Goal: Task Accomplishment & Management: Complete application form

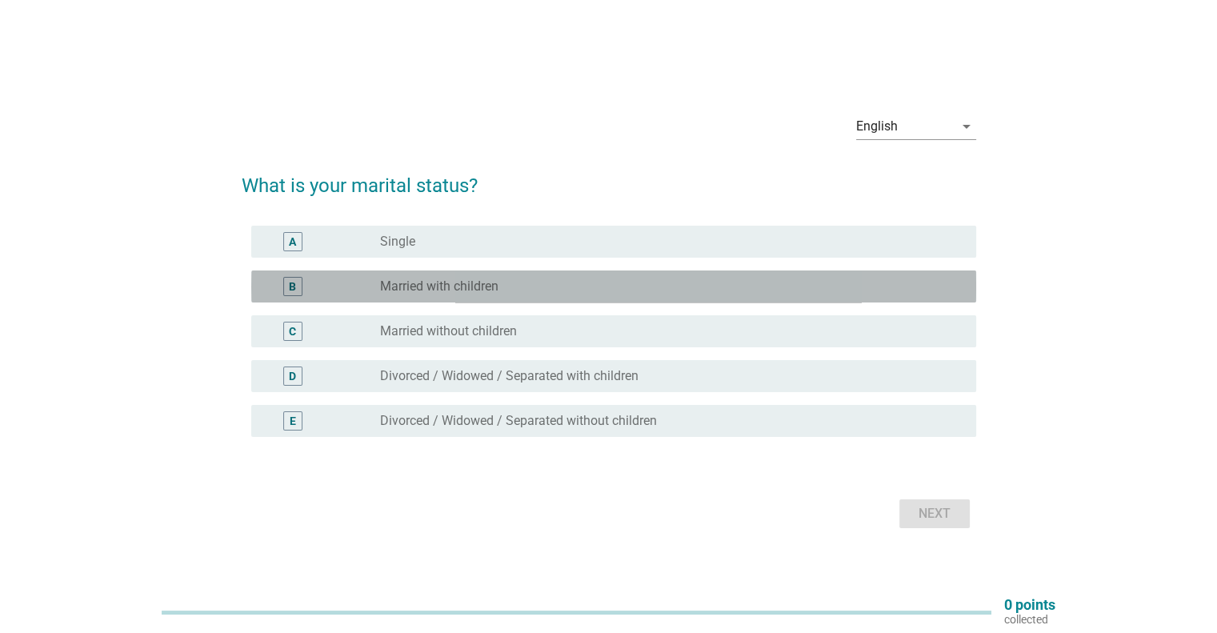
click at [573, 284] on div "radio_button_unchecked Married with children" at bounding box center [664, 286] width 569 height 16
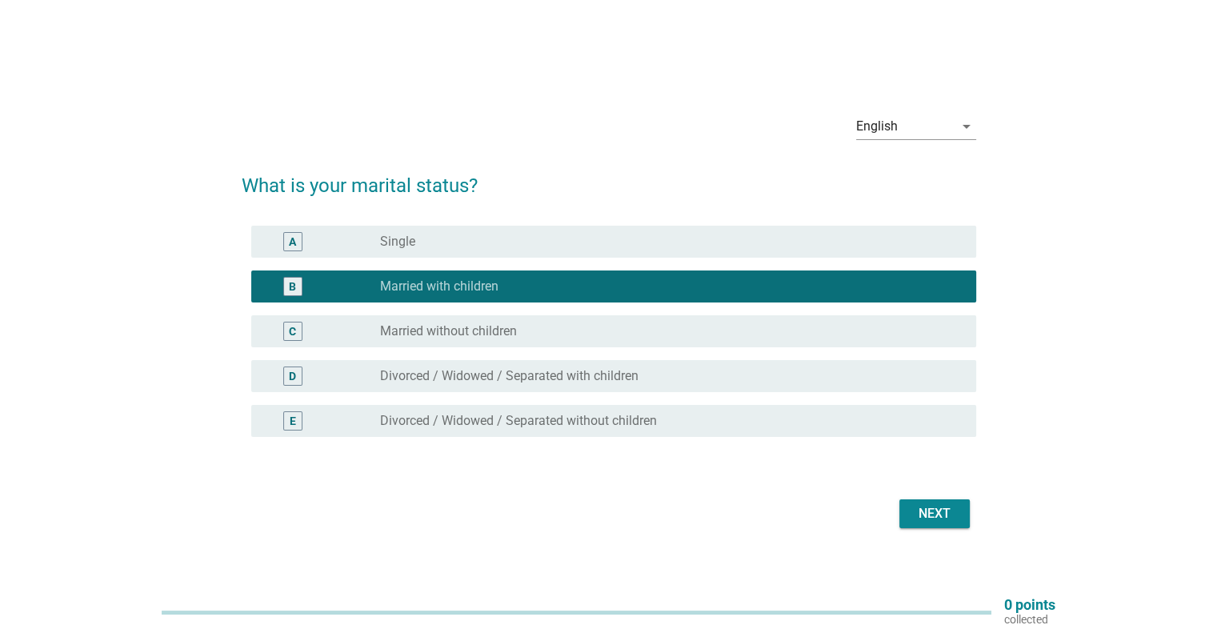
click at [937, 511] on div "Next" at bounding box center [934, 513] width 45 height 19
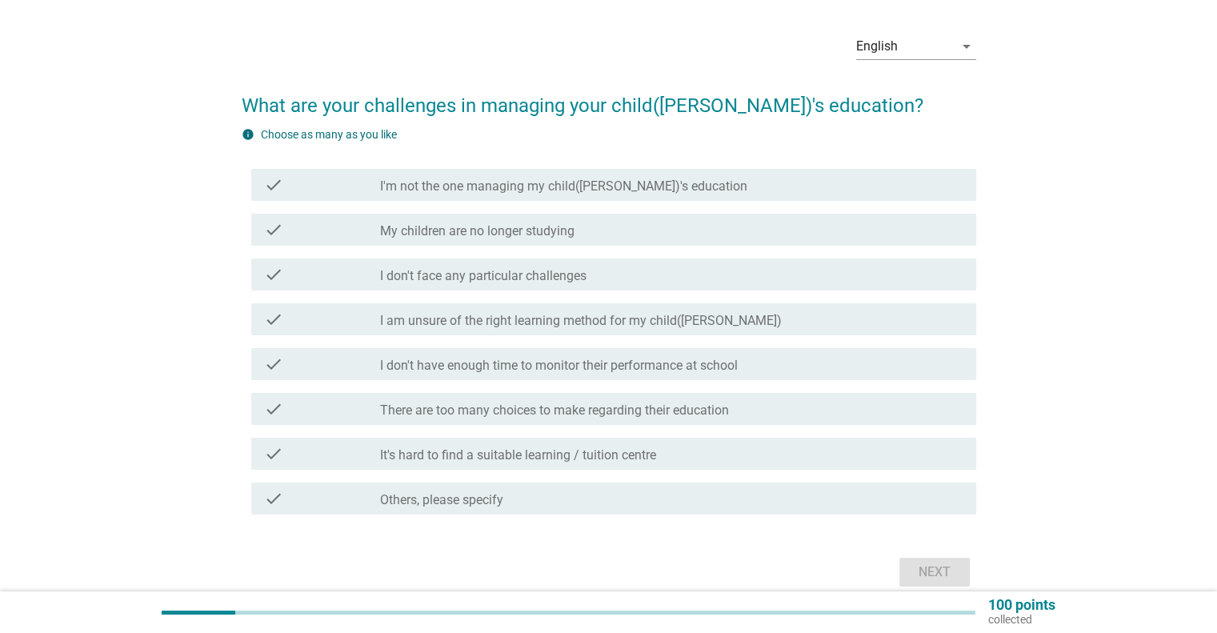
scroll to position [80, 0]
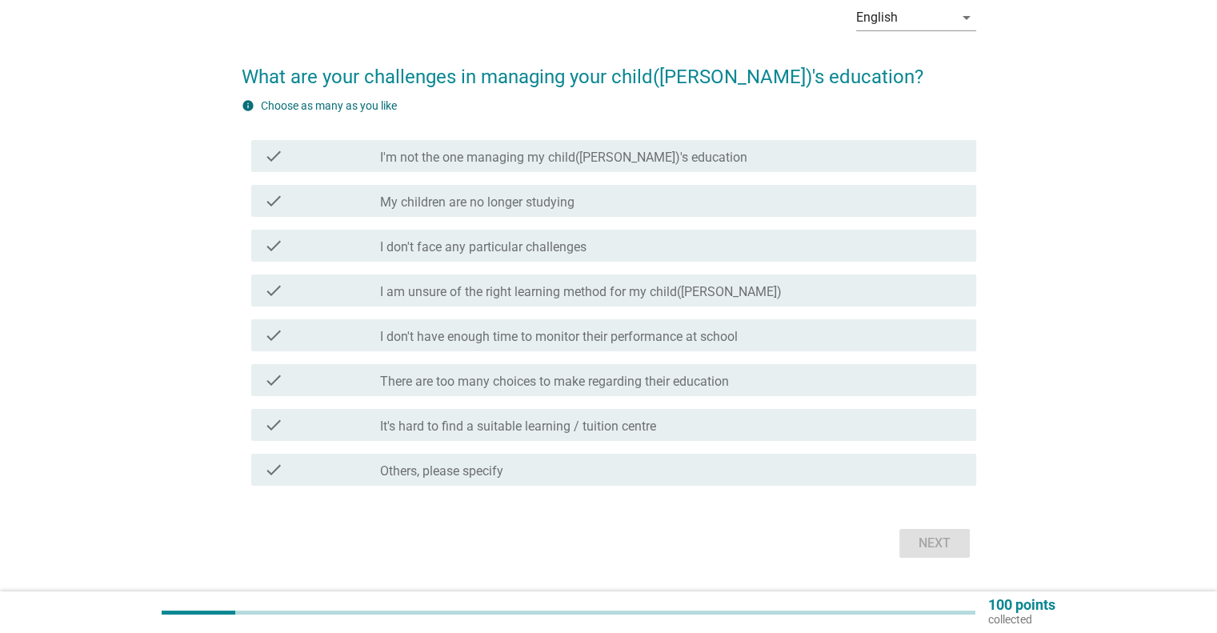
click at [627, 162] on label "I'm not the one managing my child([PERSON_NAME])'s education" at bounding box center [563, 158] width 367 height 16
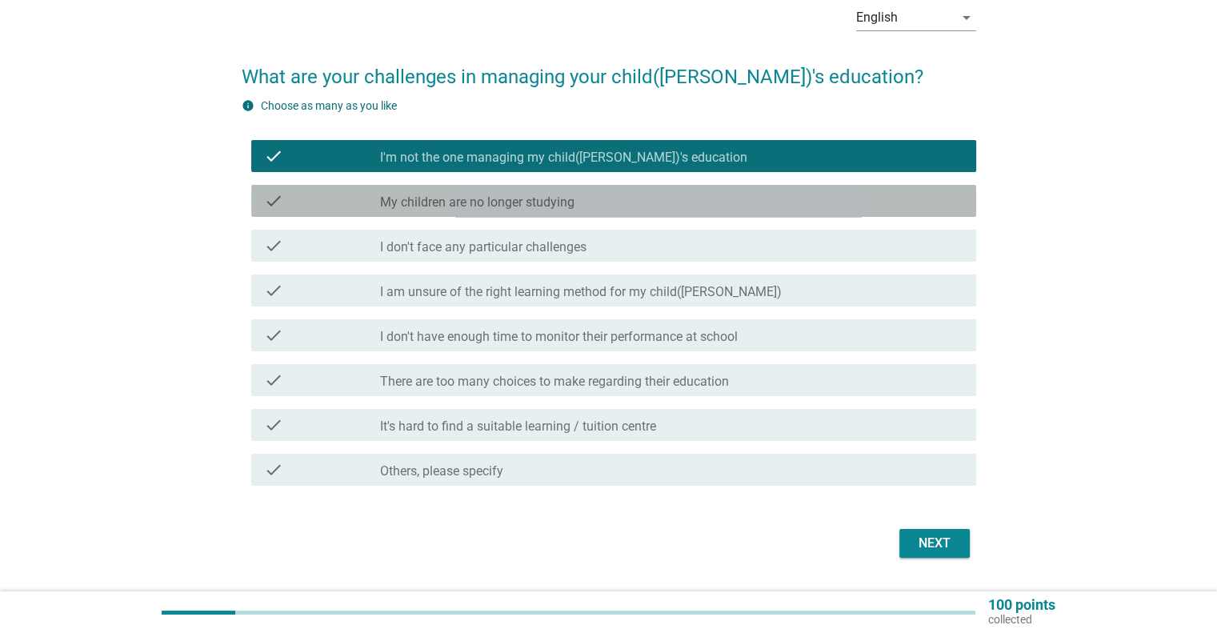
click at [621, 198] on div "check_box_outline_blank My children are no longer studying" at bounding box center [671, 200] width 582 height 19
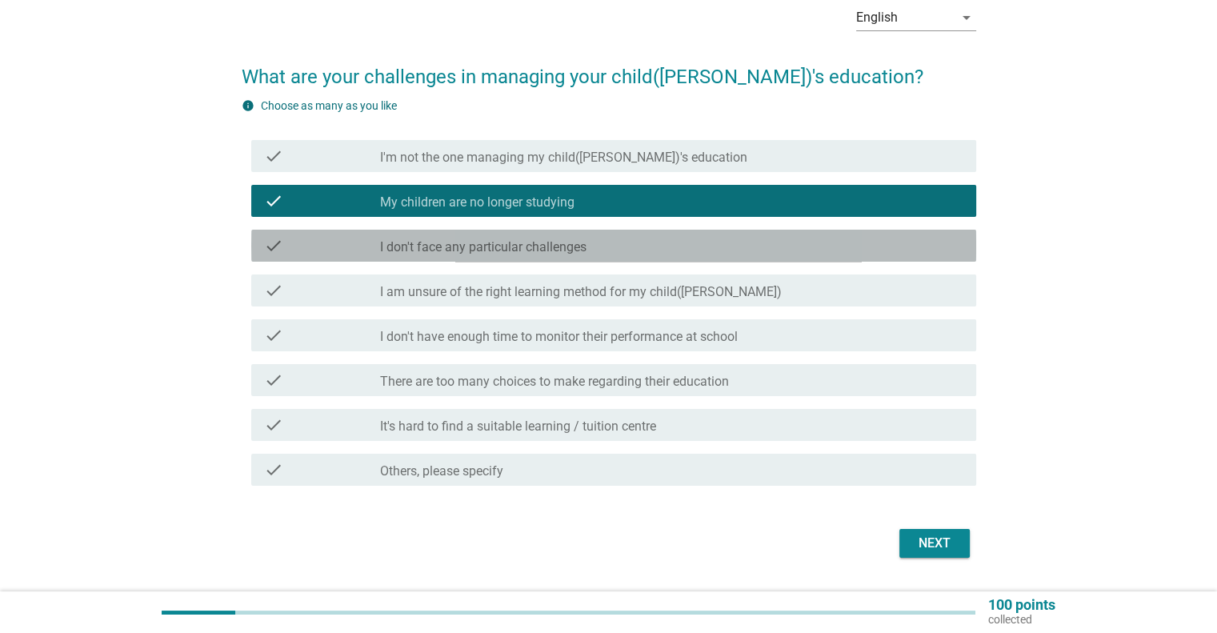
click at [615, 238] on div "check_box_outline_blank I don't face any particular challenges" at bounding box center [671, 245] width 582 height 19
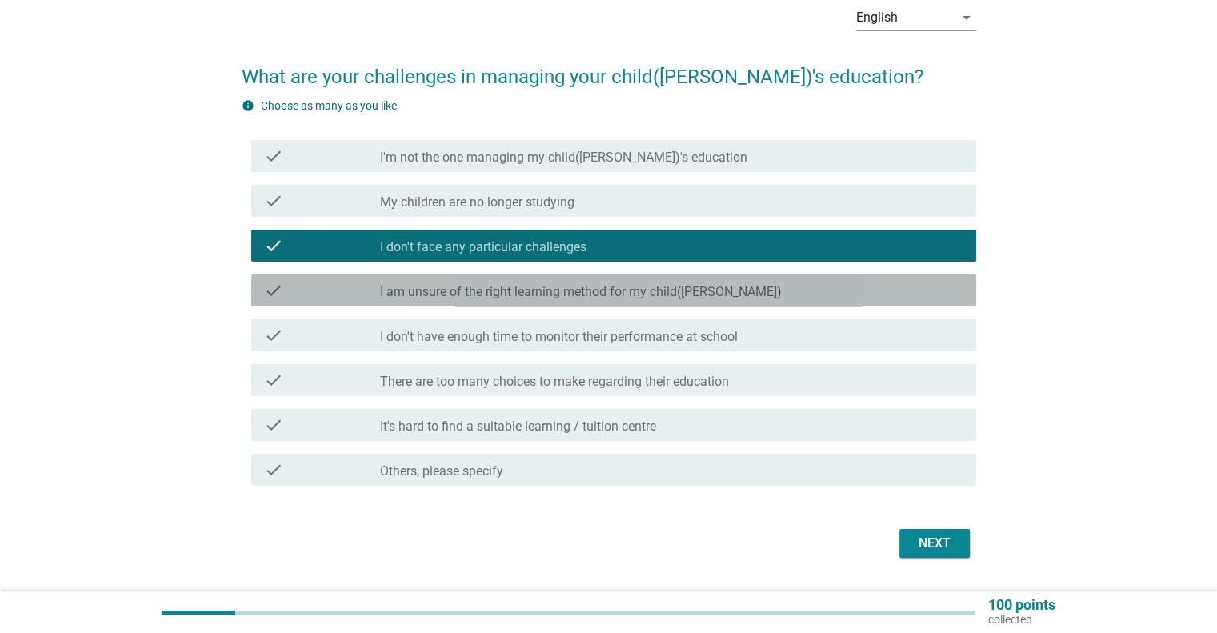
click at [613, 282] on div "check_box_outline_blank I am unsure of the right learning method for my child([…" at bounding box center [671, 290] width 582 height 19
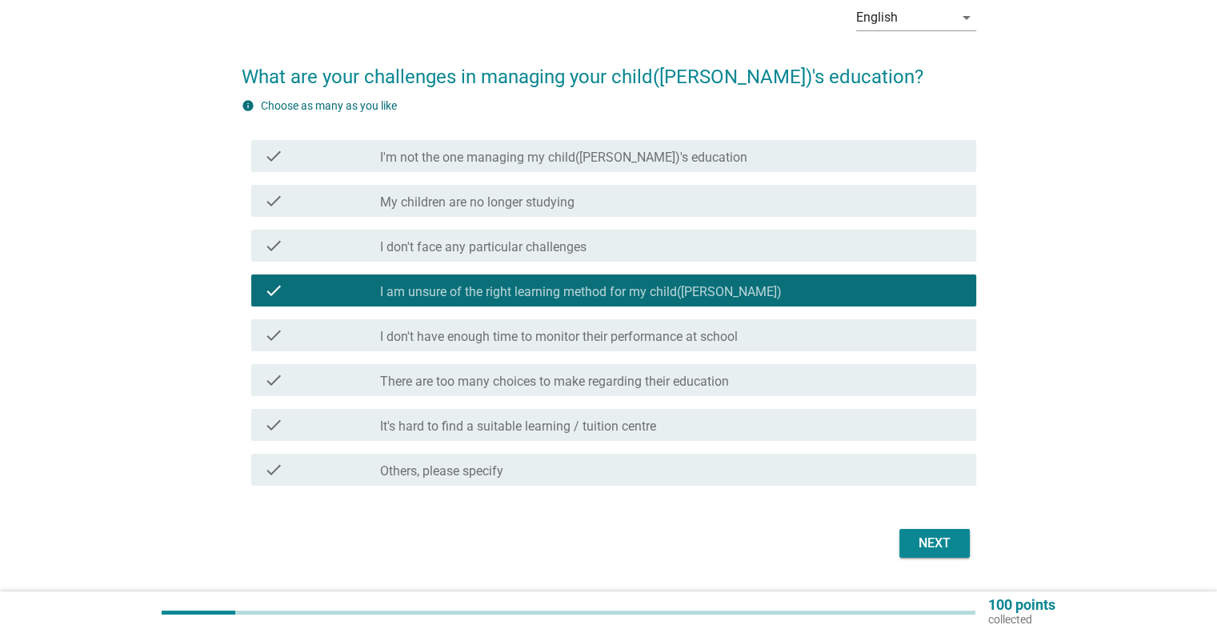
click at [850, 385] on div "check_box_outline_blank There are too many choices to make regarding their educ…" at bounding box center [671, 379] width 582 height 19
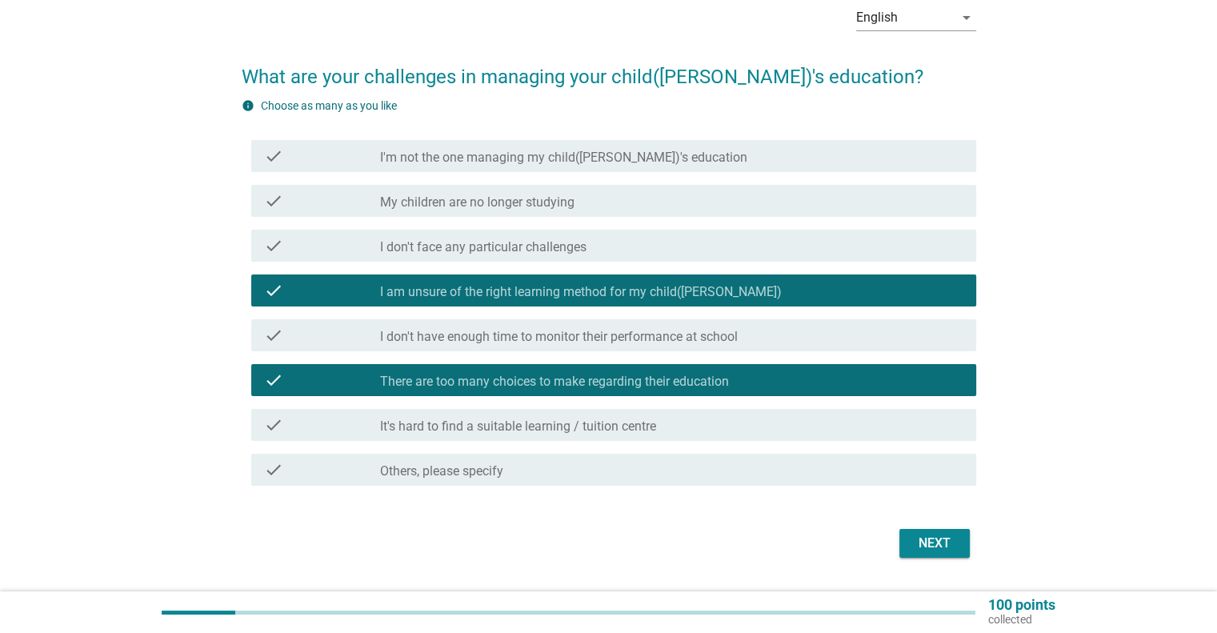
click at [641, 378] on label "There are too many choices to make regarding their education" at bounding box center [554, 382] width 349 height 16
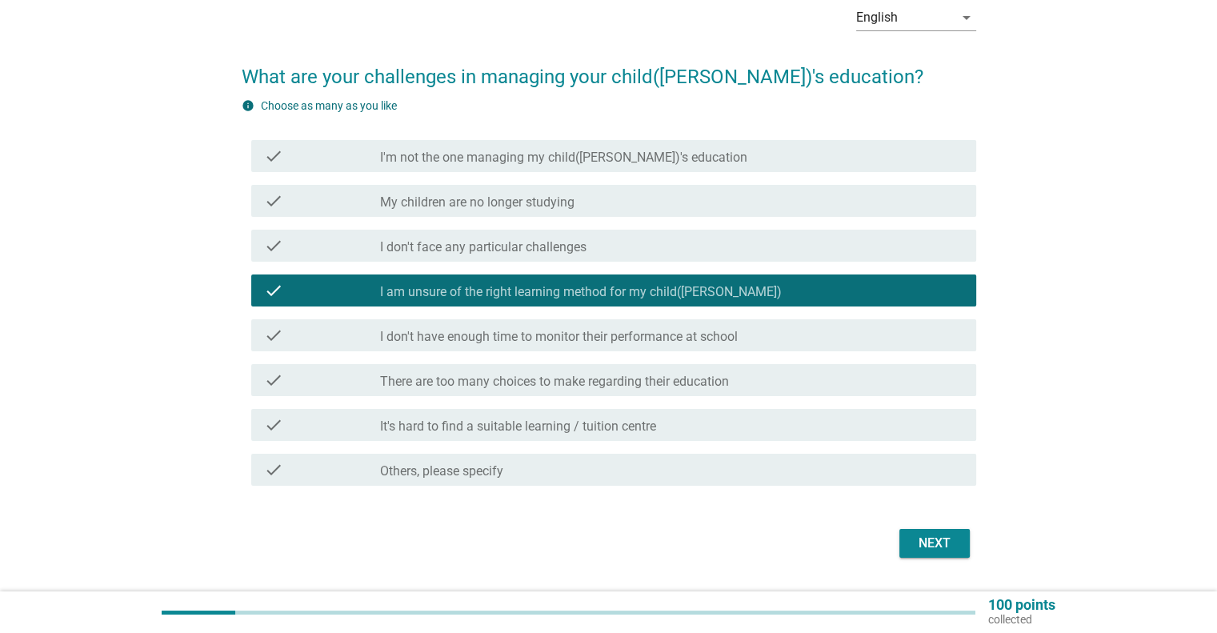
click at [585, 463] on div "check_box_outline_blank Others, please specify" at bounding box center [671, 469] width 582 height 19
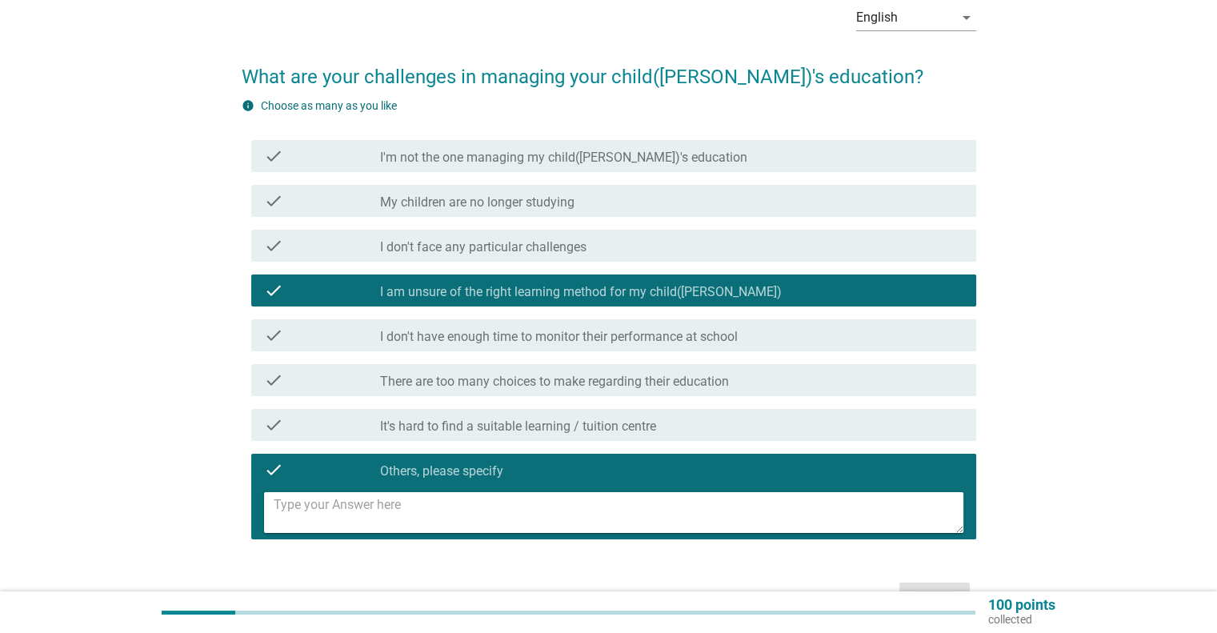
click at [601, 281] on div "check_box_outline_blank I am unsure of the right learning method for my child([…" at bounding box center [671, 290] width 582 height 19
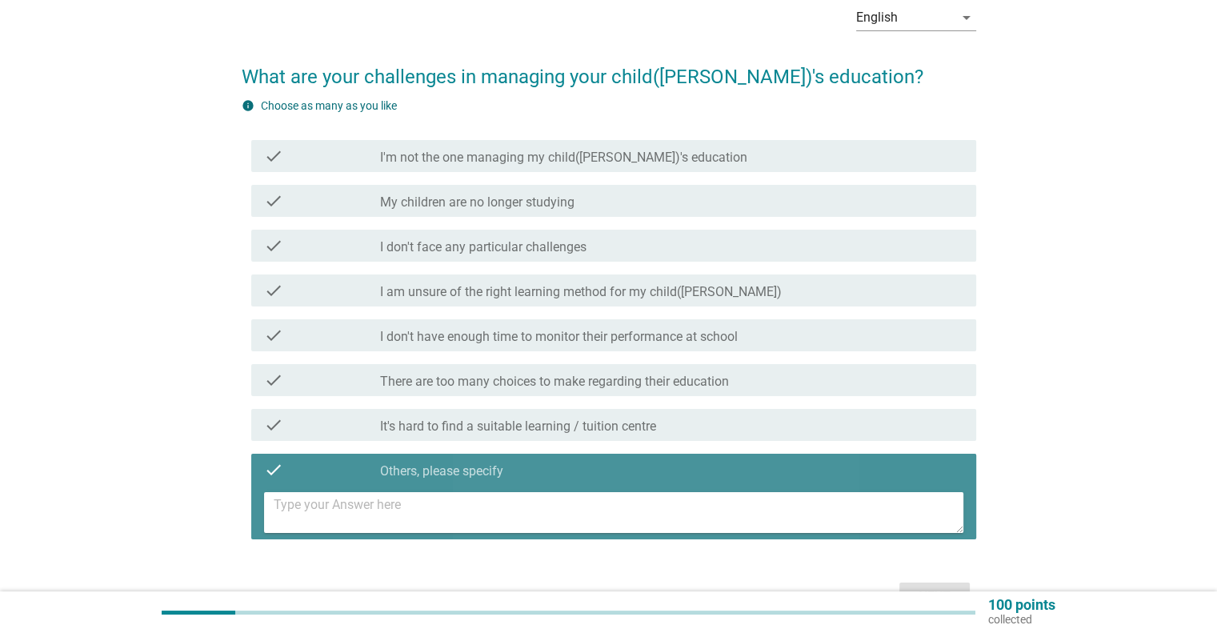
click at [529, 516] on textarea at bounding box center [618, 512] width 689 height 41
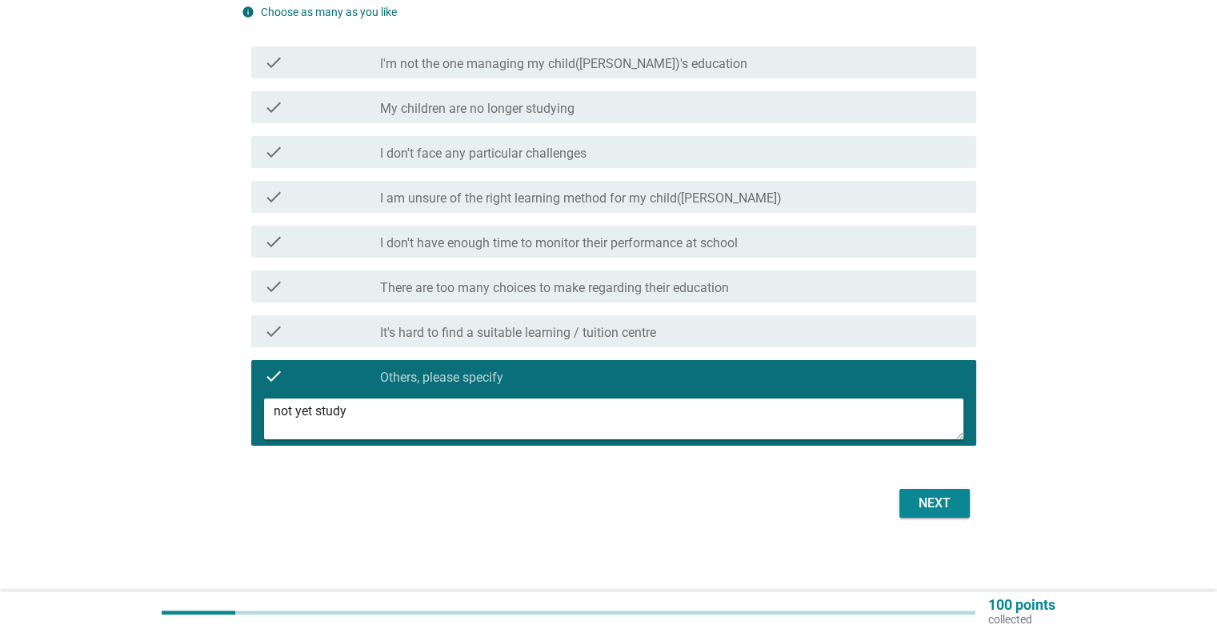
scroll to position [176, 0]
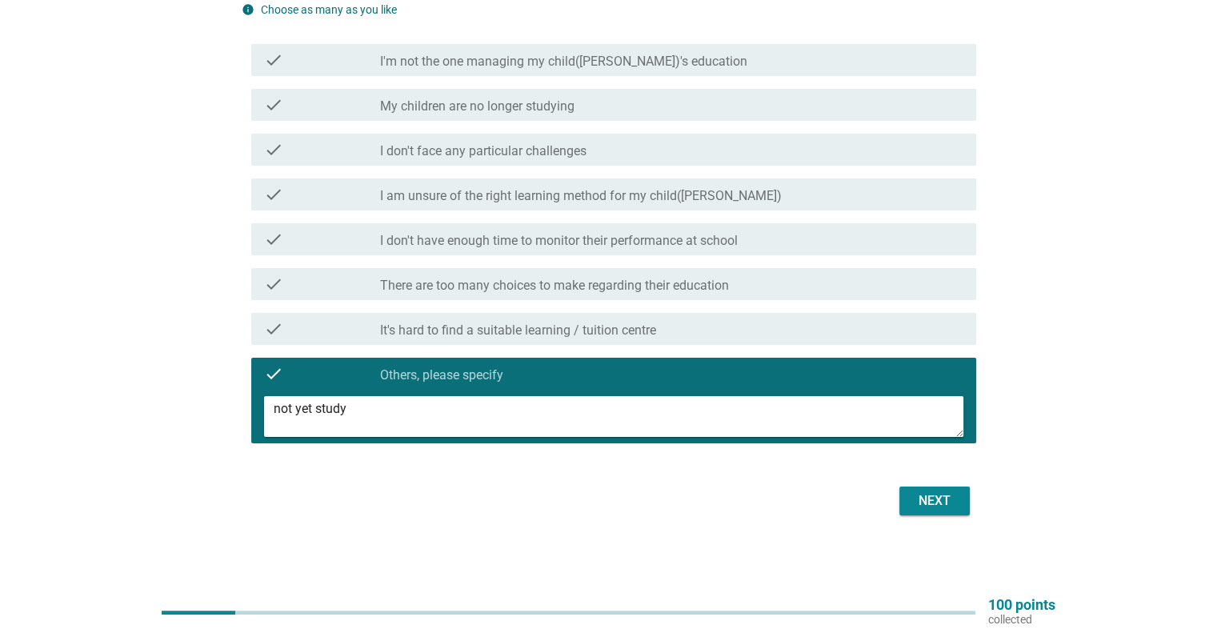
type textarea "not yet study"
click at [955, 497] on div "Next" at bounding box center [934, 500] width 45 height 19
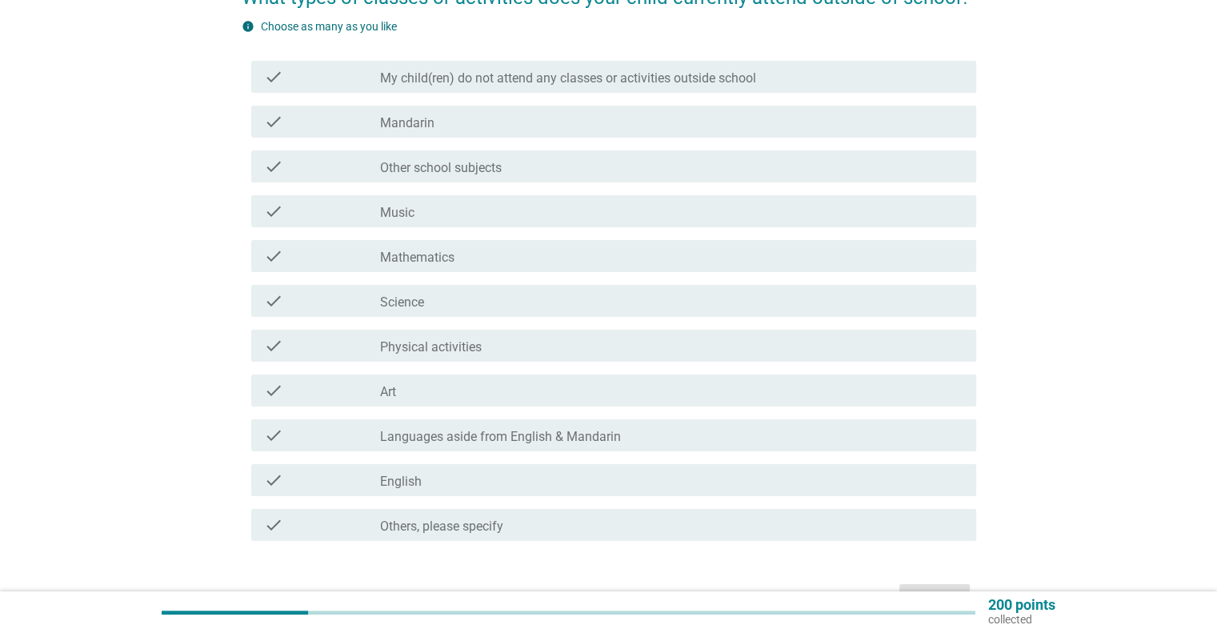
scroll to position [160, 0]
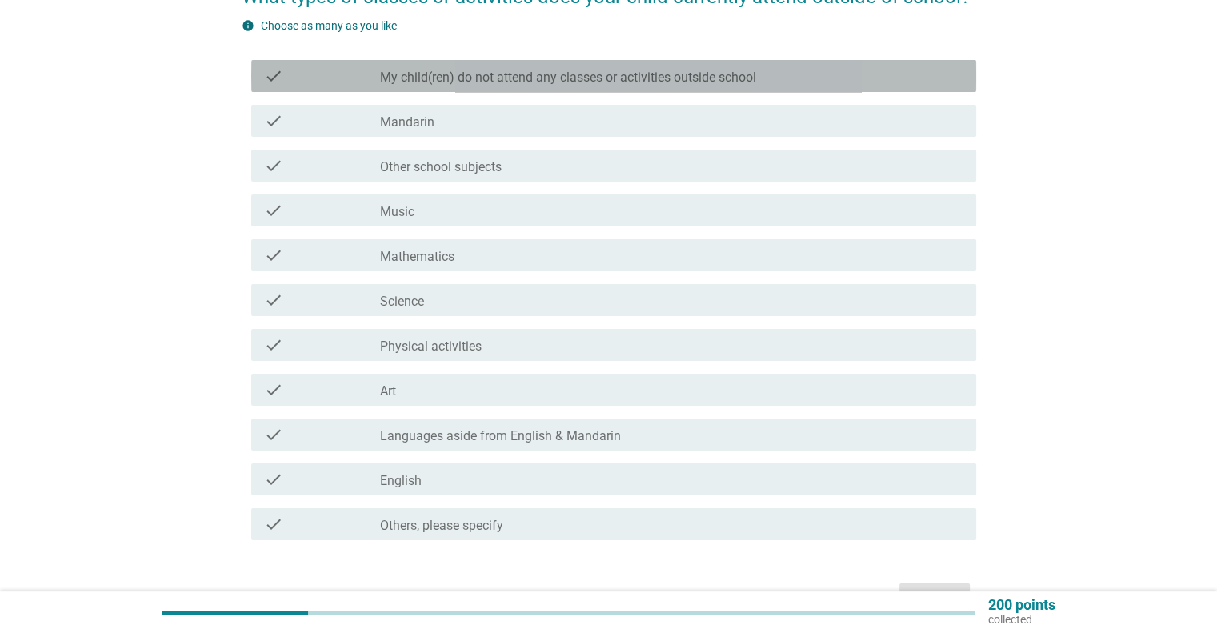
click at [707, 61] on div "check check_box_outline_blank My child(ren) do not attend any classes or activi…" at bounding box center [613, 76] width 725 height 32
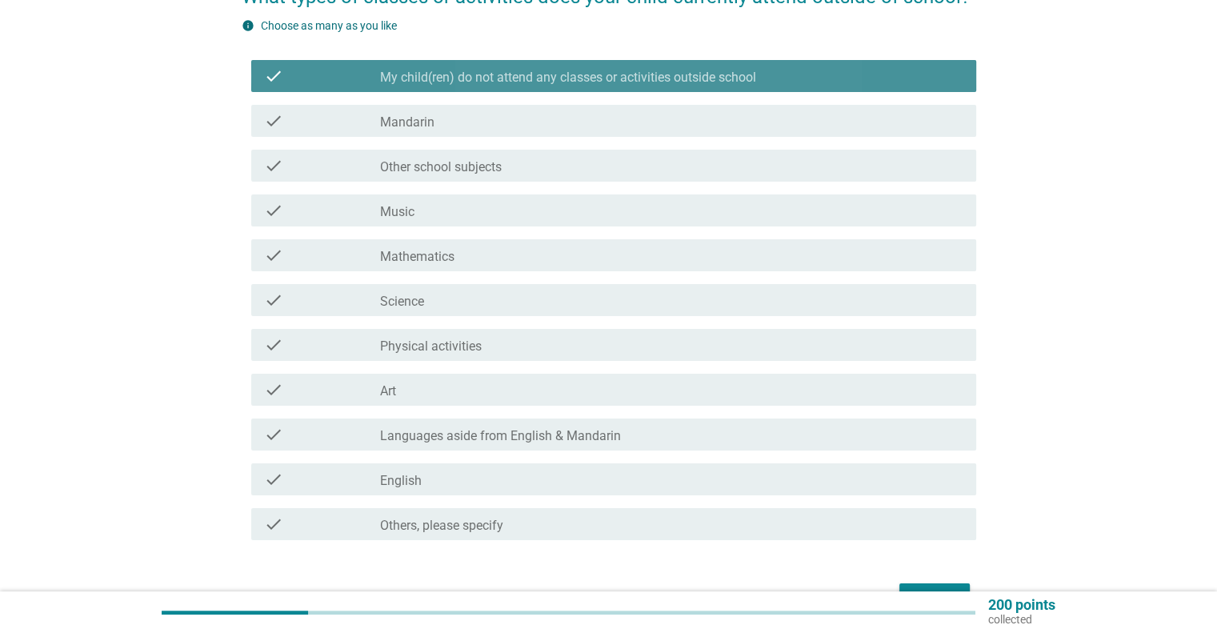
click at [687, 72] on label "My child(ren) do not attend any classes or activities outside school" at bounding box center [568, 78] width 376 height 16
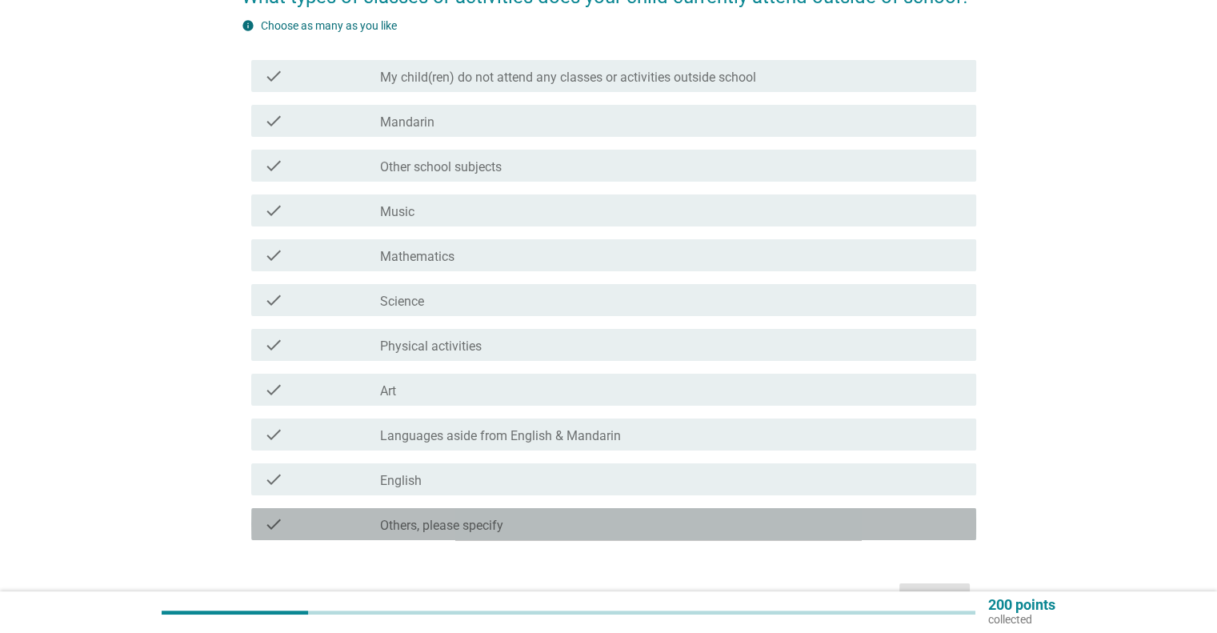
click at [438, 532] on label "Others, please specify" at bounding box center [441, 525] width 123 height 16
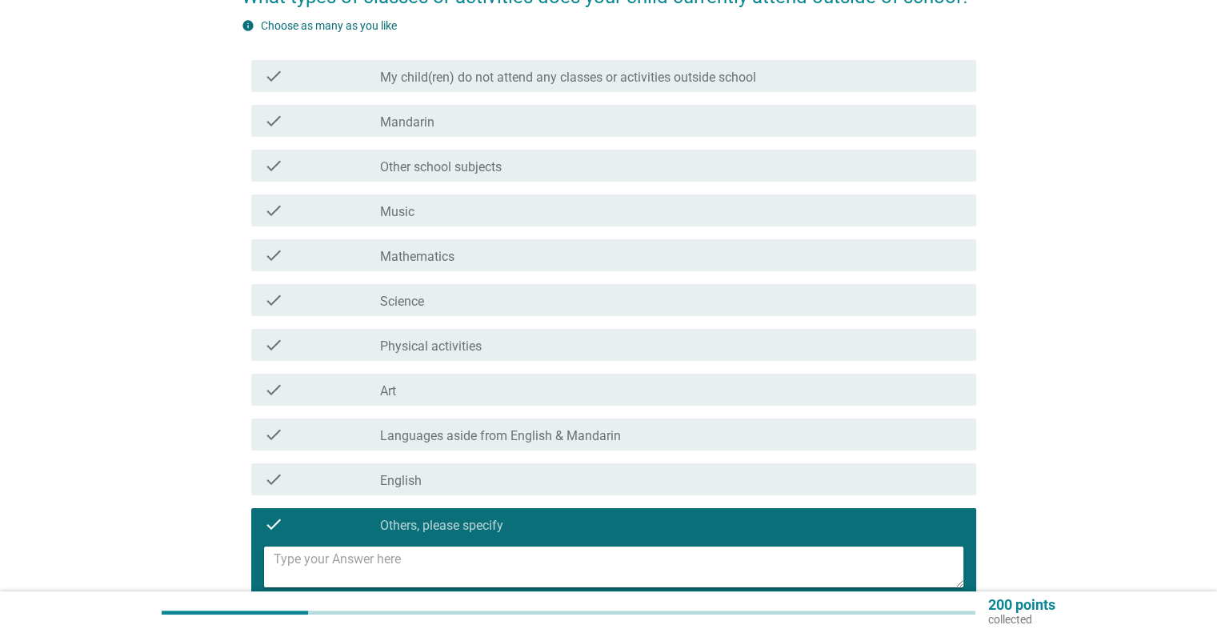
click at [424, 559] on textarea at bounding box center [618, 566] width 689 height 41
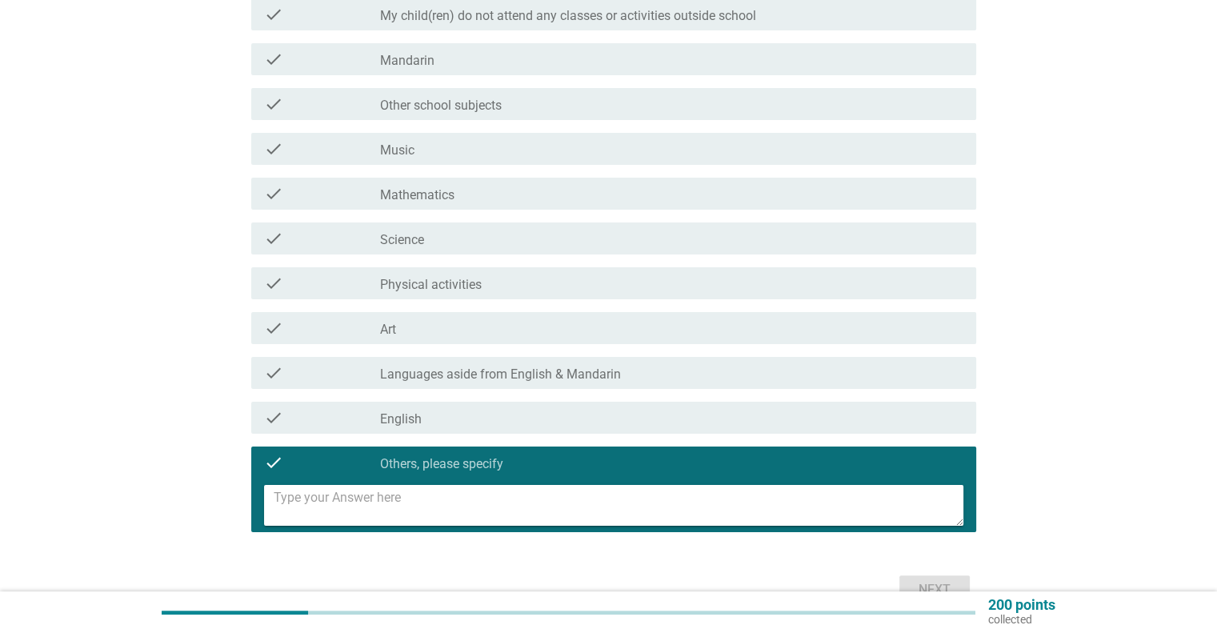
scroll to position [310, 0]
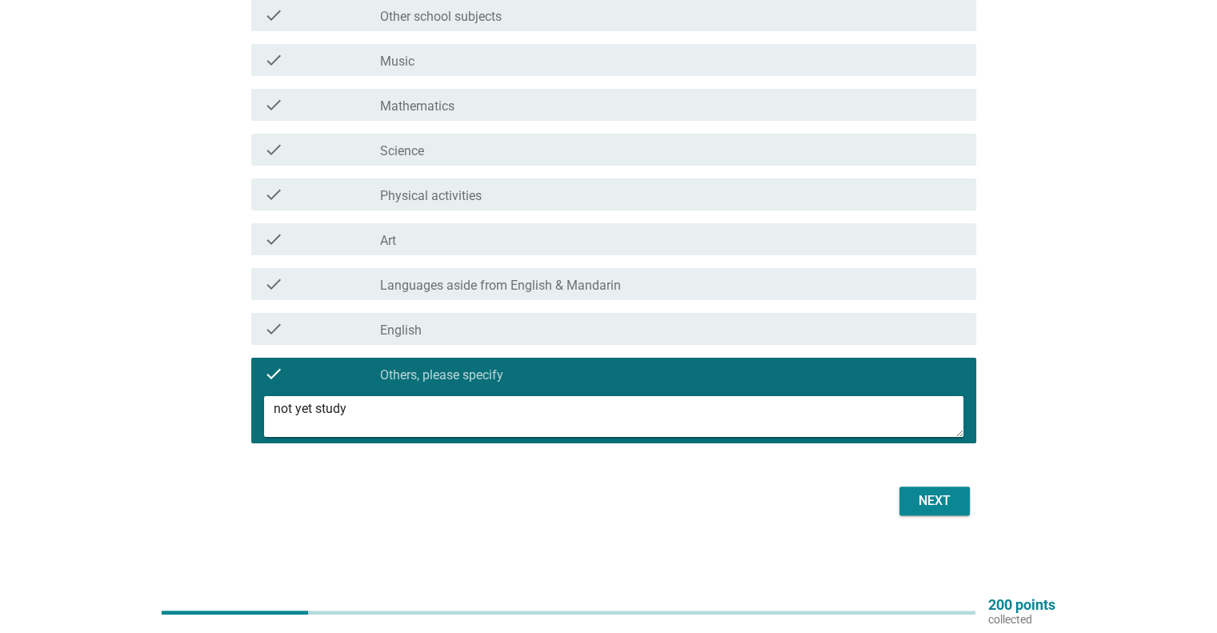
type textarea "not yet study"
click at [934, 507] on div "Next" at bounding box center [934, 500] width 45 height 19
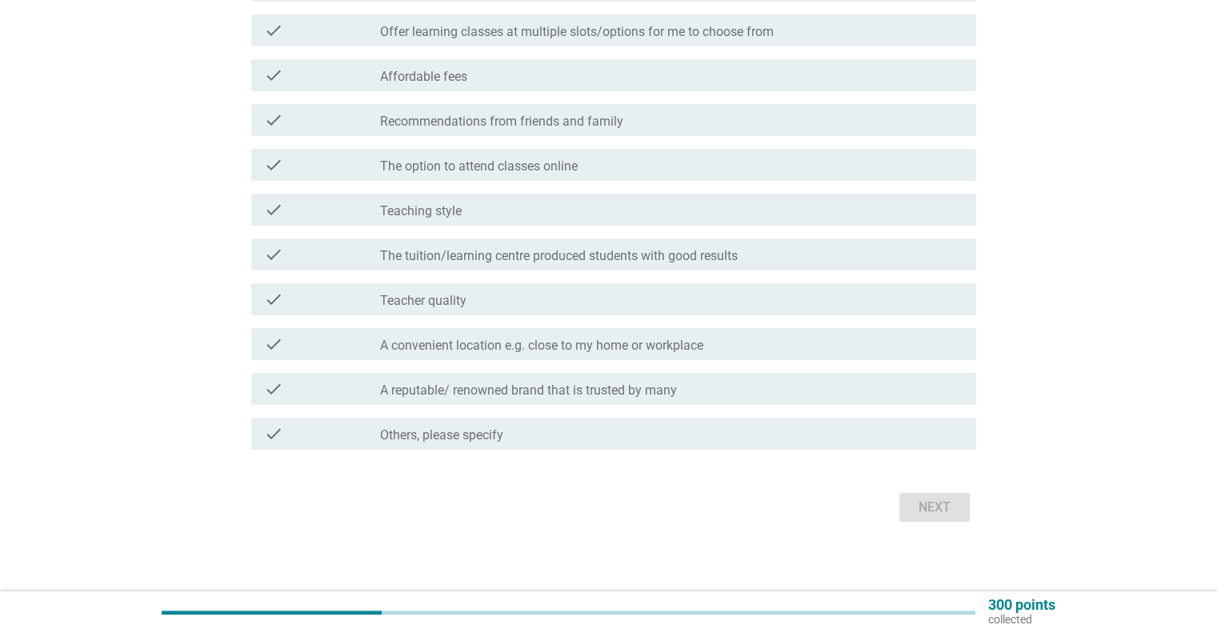
scroll to position [257, 0]
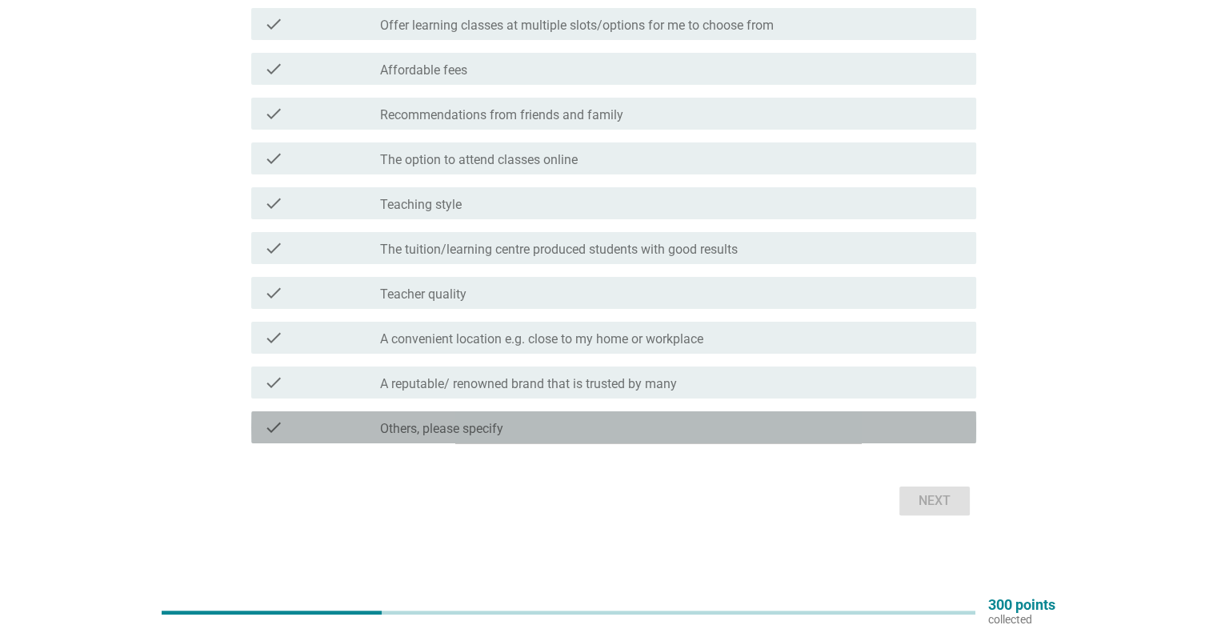
click at [589, 430] on div "check_box_outline_blank Others, please specify" at bounding box center [671, 427] width 582 height 19
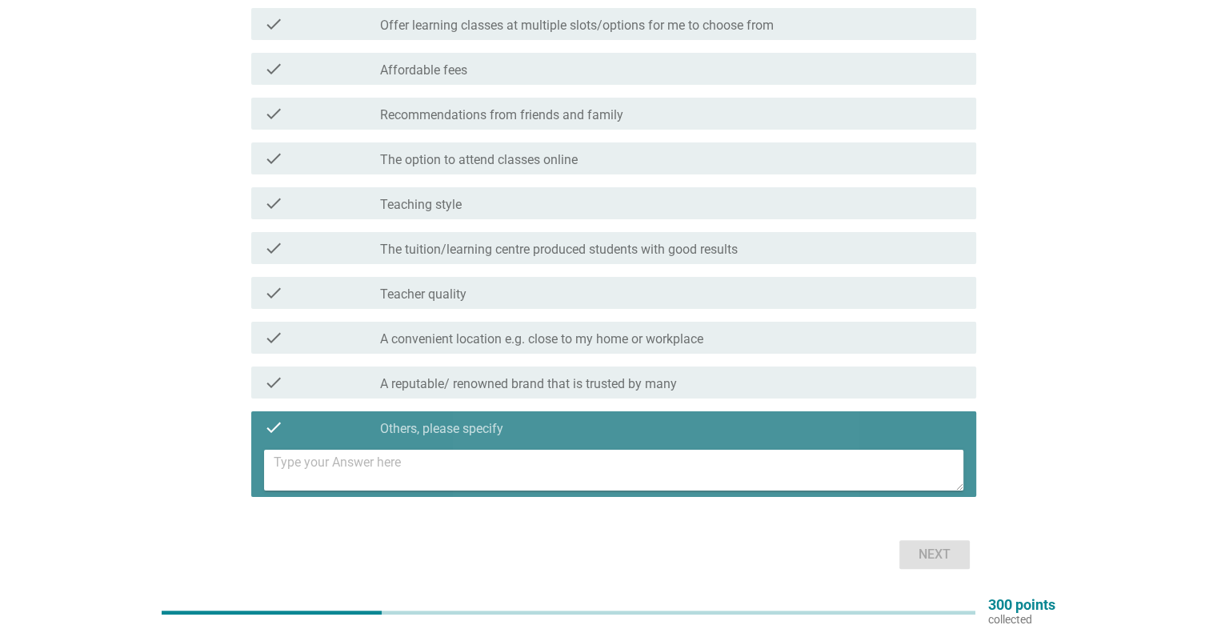
click at [512, 479] on textarea at bounding box center [618, 470] width 689 height 41
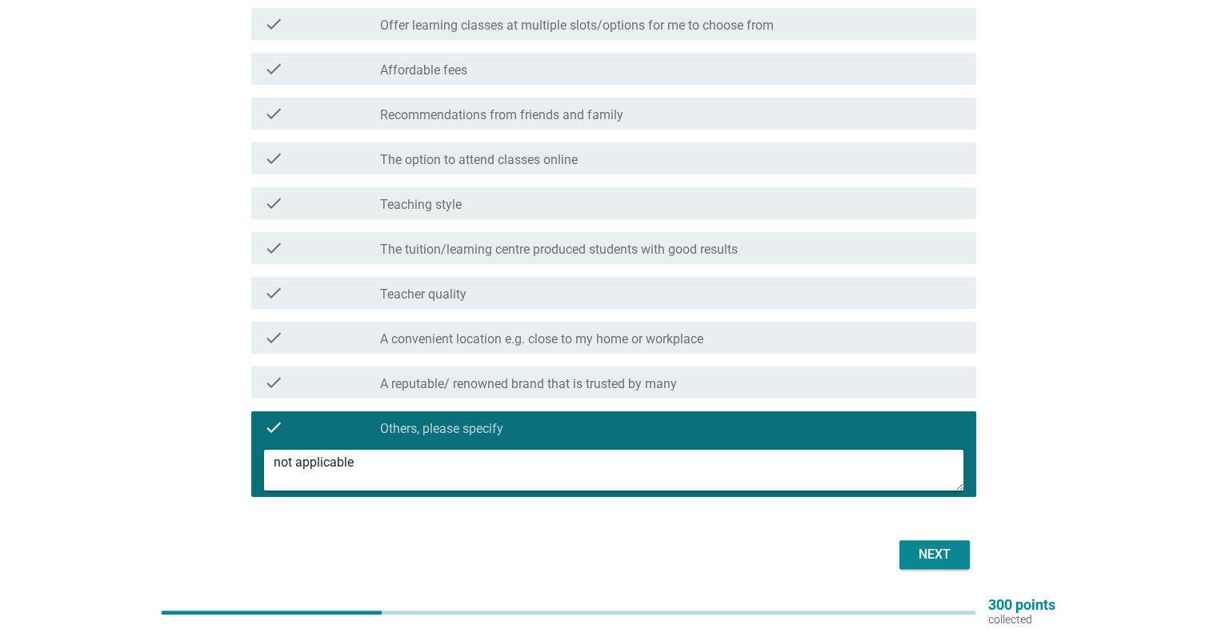
type textarea "not applicable"
click at [907, 552] on button "Next" at bounding box center [934, 554] width 70 height 29
click at [921, 553] on div "Next" at bounding box center [609, 554] width 734 height 38
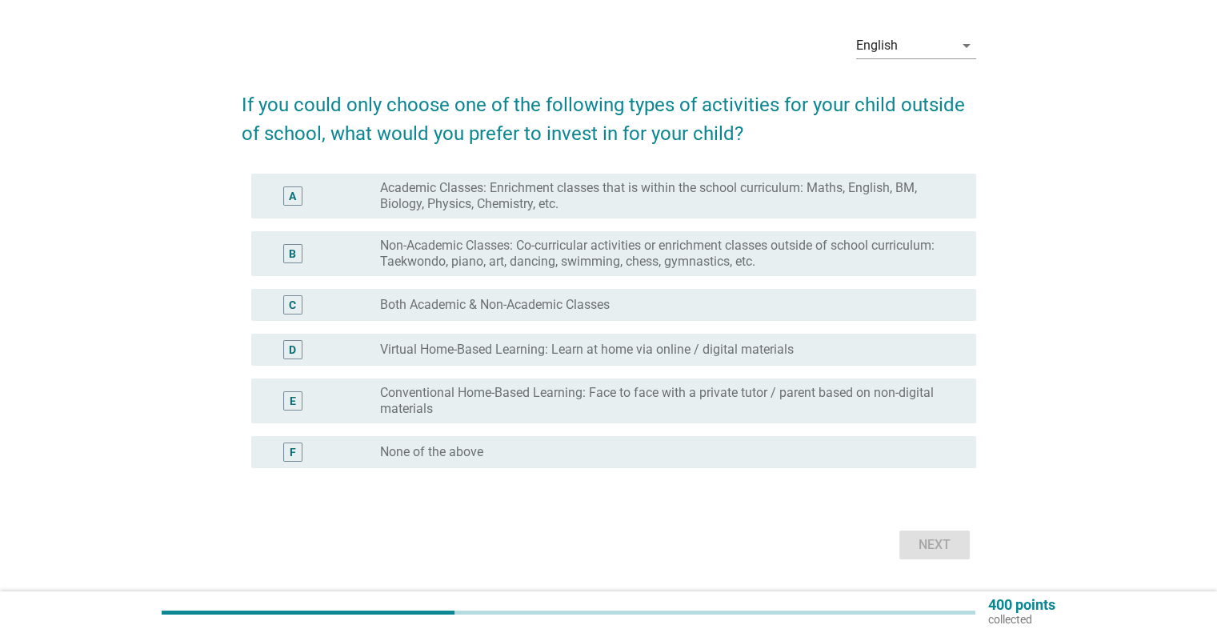
scroll to position [80, 0]
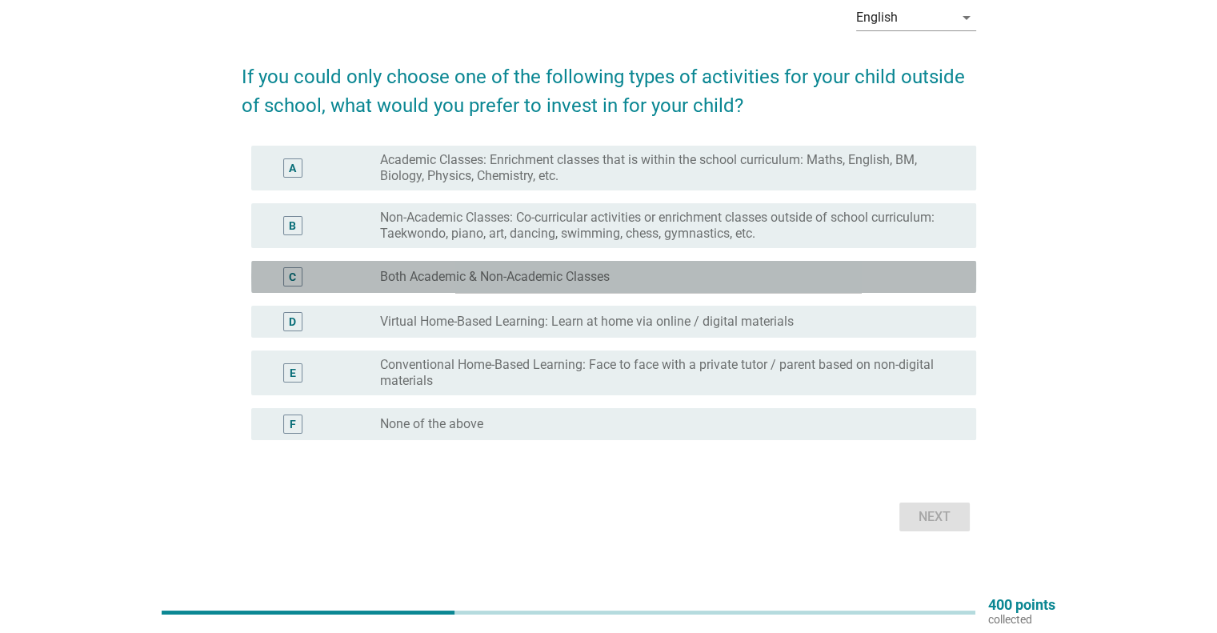
click at [697, 268] on div "radio_button_unchecked Both Academic & Non-Academic Classes" at bounding box center [671, 276] width 582 height 19
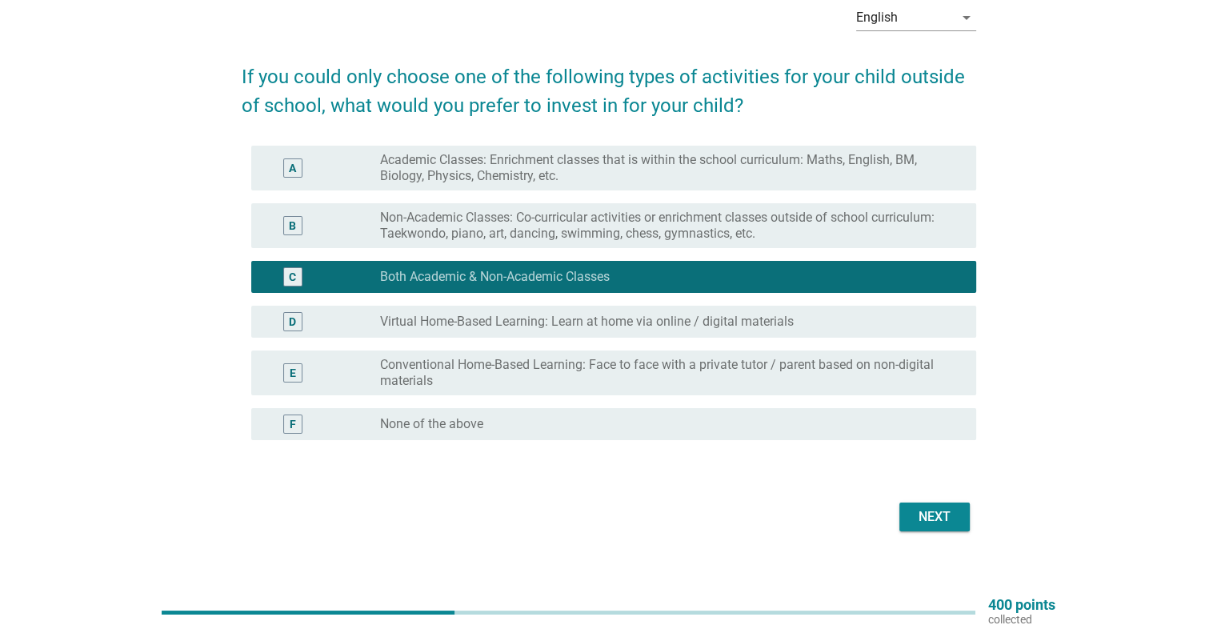
click at [946, 503] on button "Next" at bounding box center [934, 516] width 70 height 29
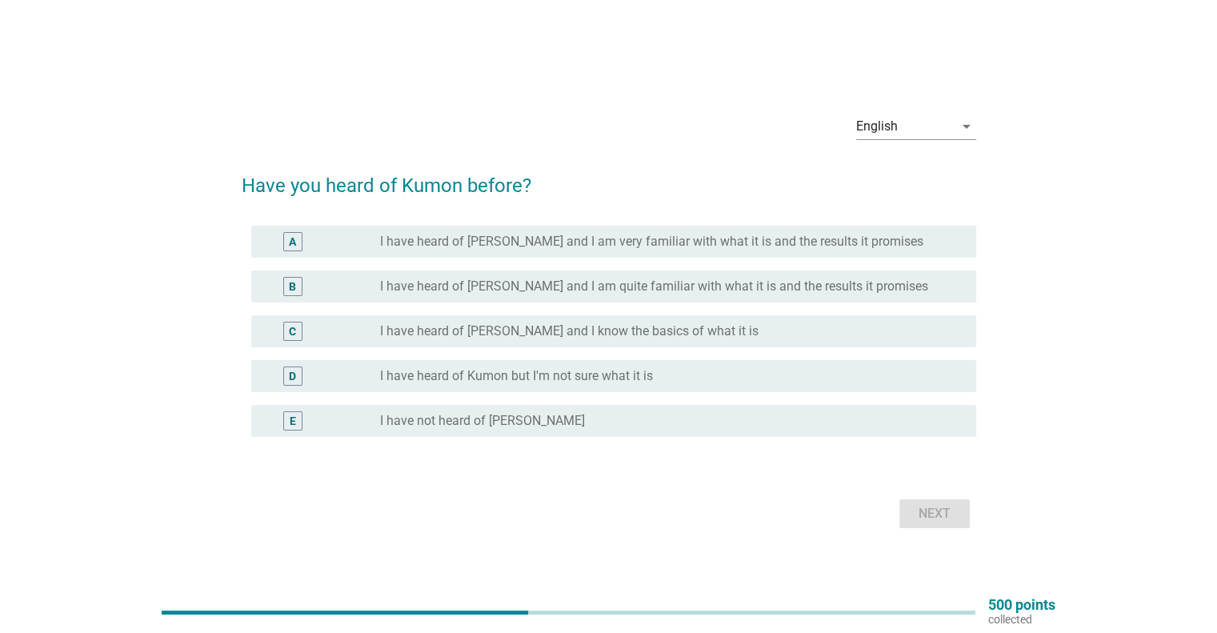
click at [643, 334] on label "I have heard of [PERSON_NAME] and I know the basics of what it is" at bounding box center [569, 331] width 378 height 16
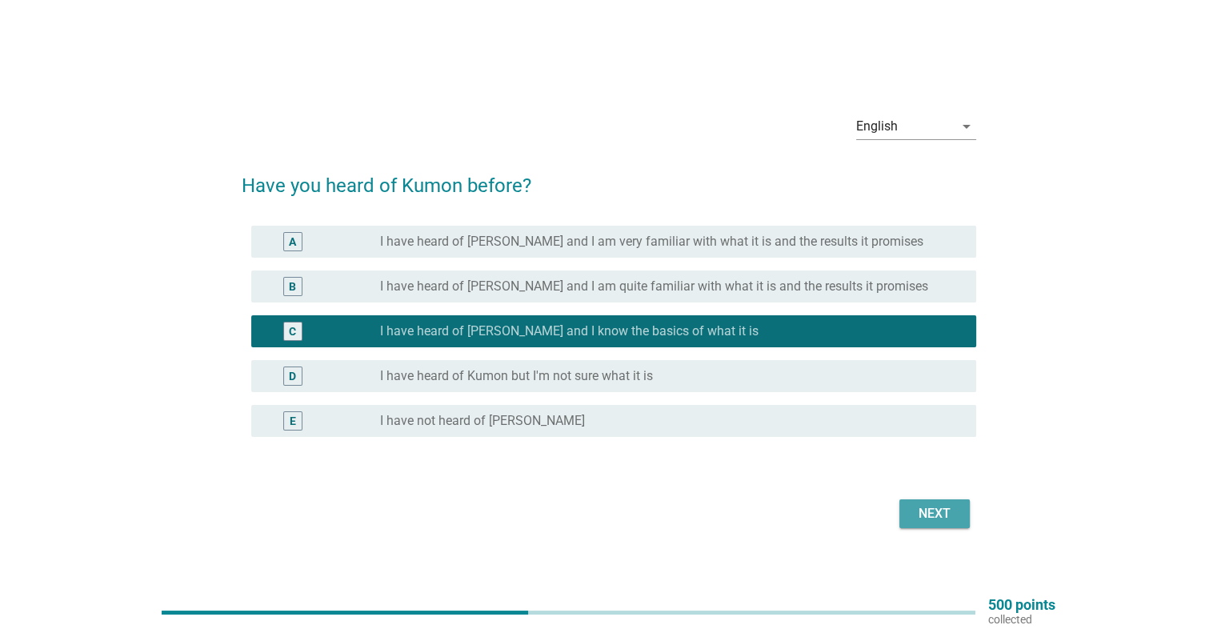
click at [922, 516] on div "Next" at bounding box center [934, 513] width 45 height 19
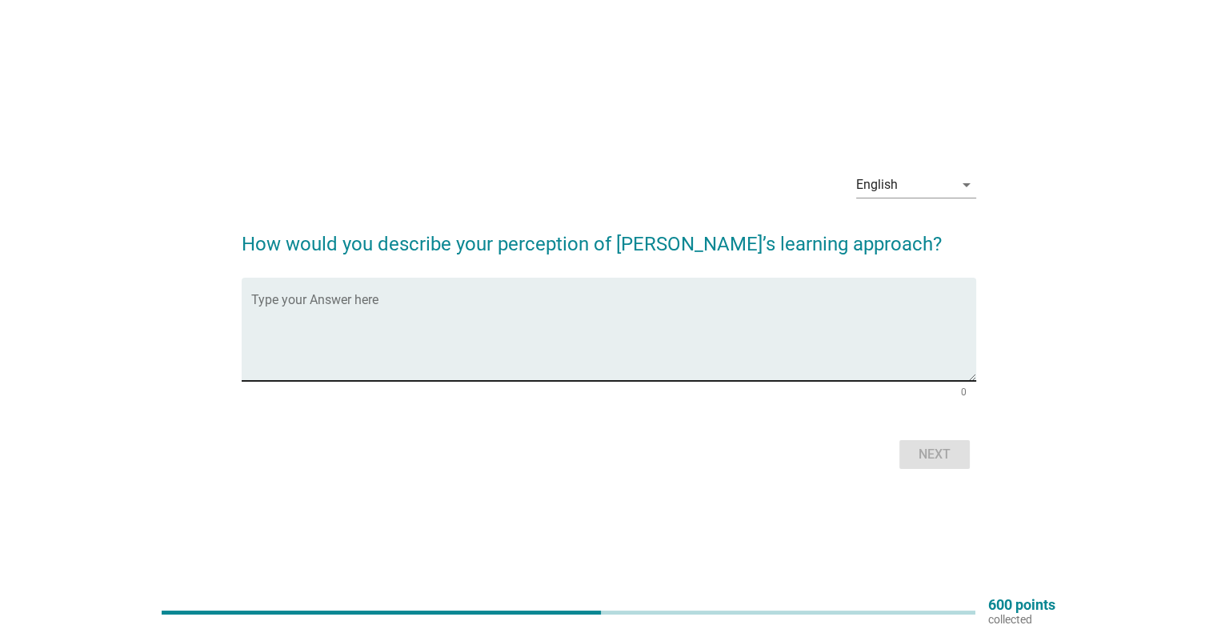
click at [557, 318] on textarea "Type your Answer here" at bounding box center [613, 339] width 725 height 84
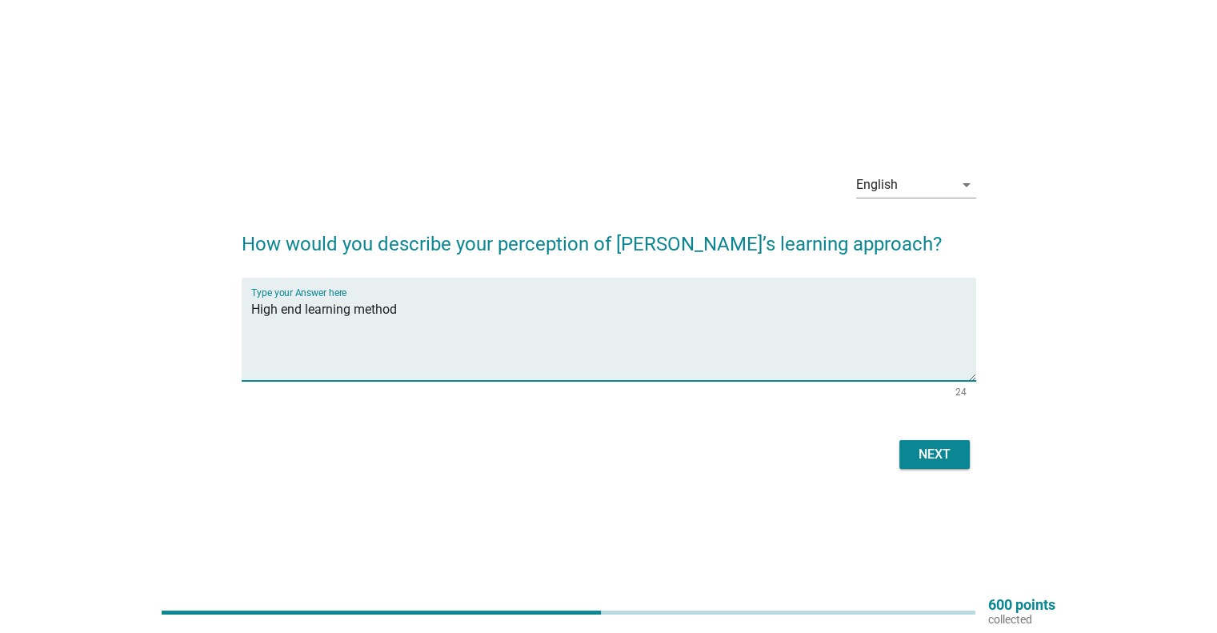
type textarea "High end learning method"
click at [943, 451] on div "Next" at bounding box center [934, 454] width 45 height 19
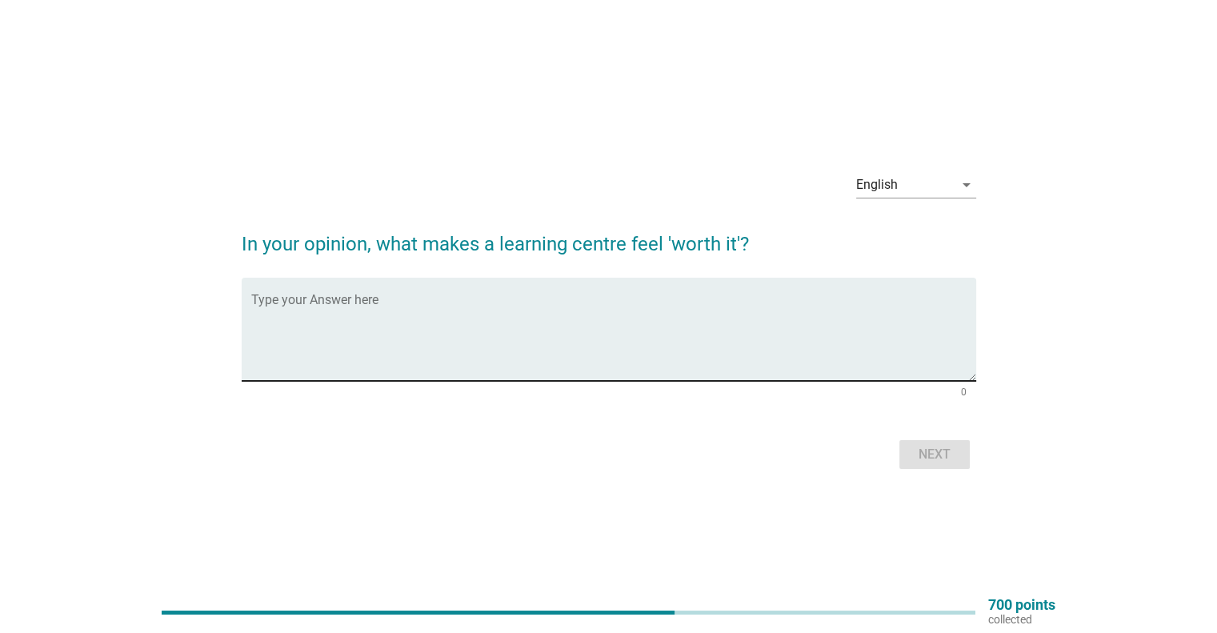
click at [467, 293] on div "Type your Answer here" at bounding box center [613, 329] width 725 height 103
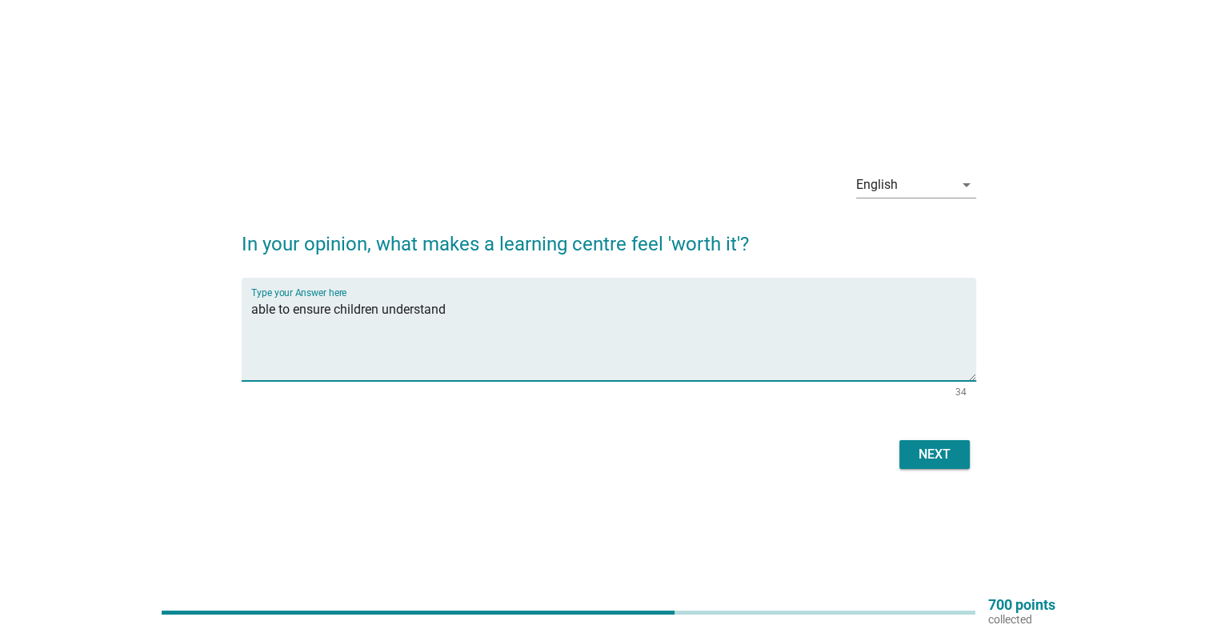
type textarea "able to ensure children understand"
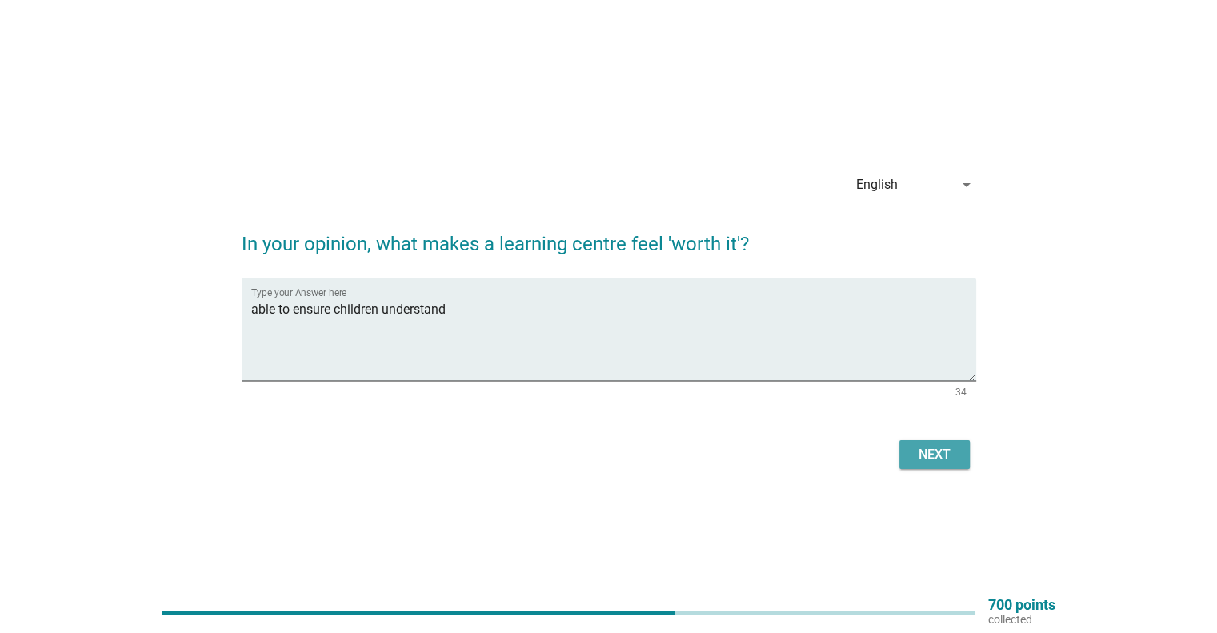
click at [964, 452] on button "Next" at bounding box center [934, 454] width 70 height 29
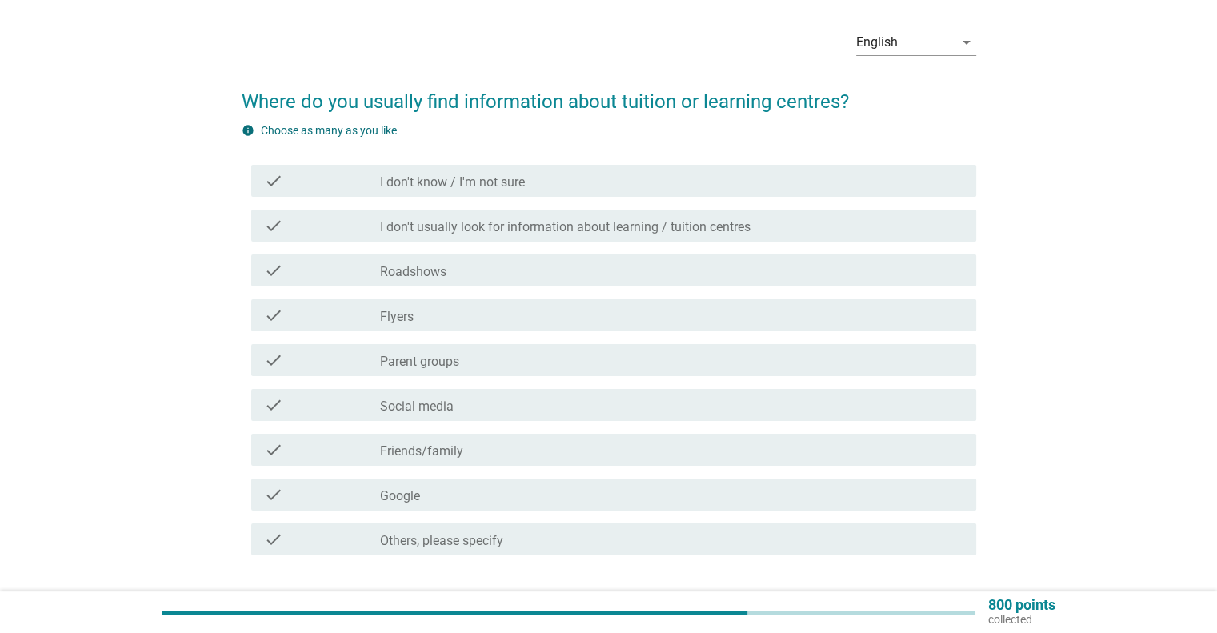
scroll to position [80, 0]
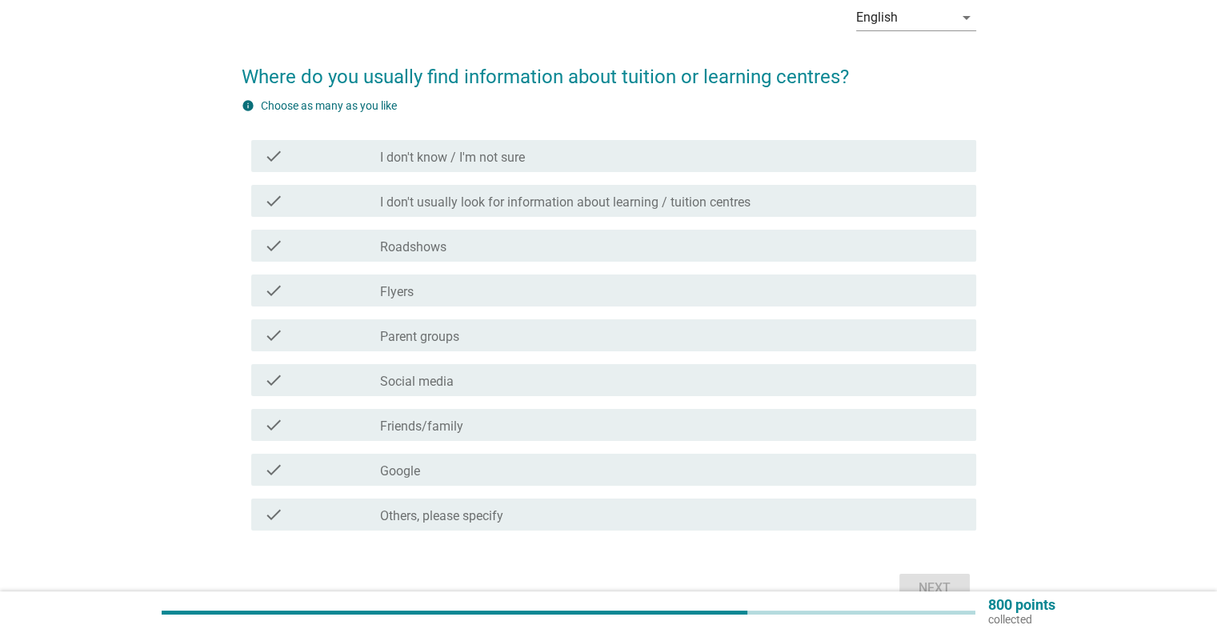
click at [500, 426] on div "check_box_outline_blank Friends/family" at bounding box center [671, 424] width 582 height 19
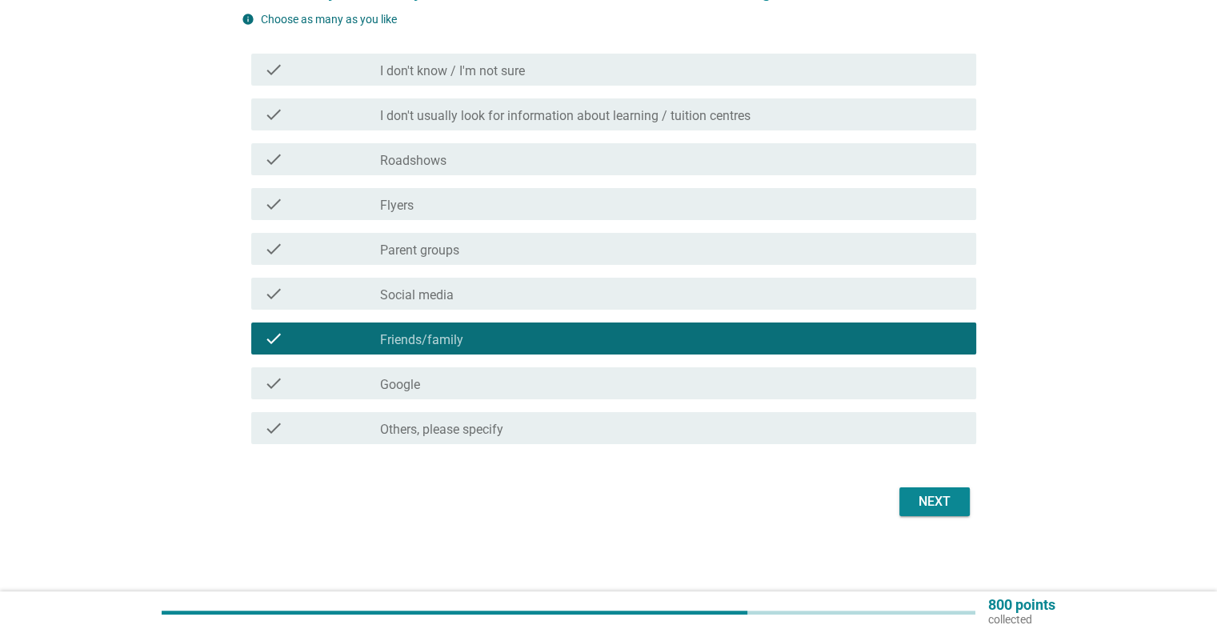
scroll to position [167, 0]
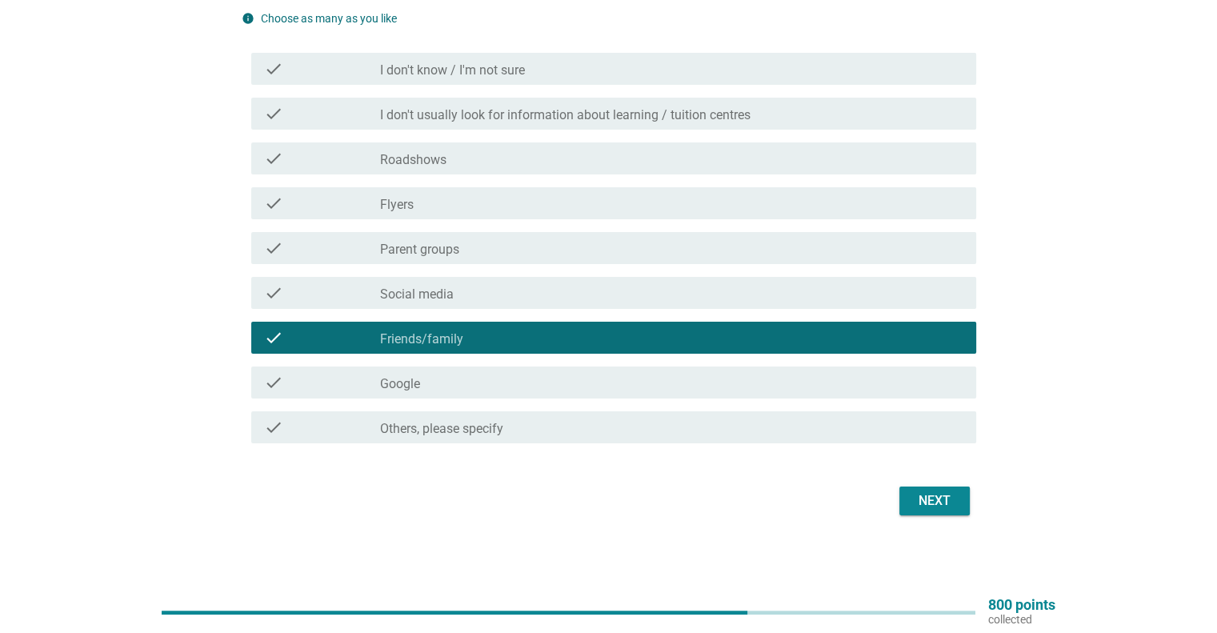
click at [940, 491] on div "Next" at bounding box center [934, 500] width 45 height 19
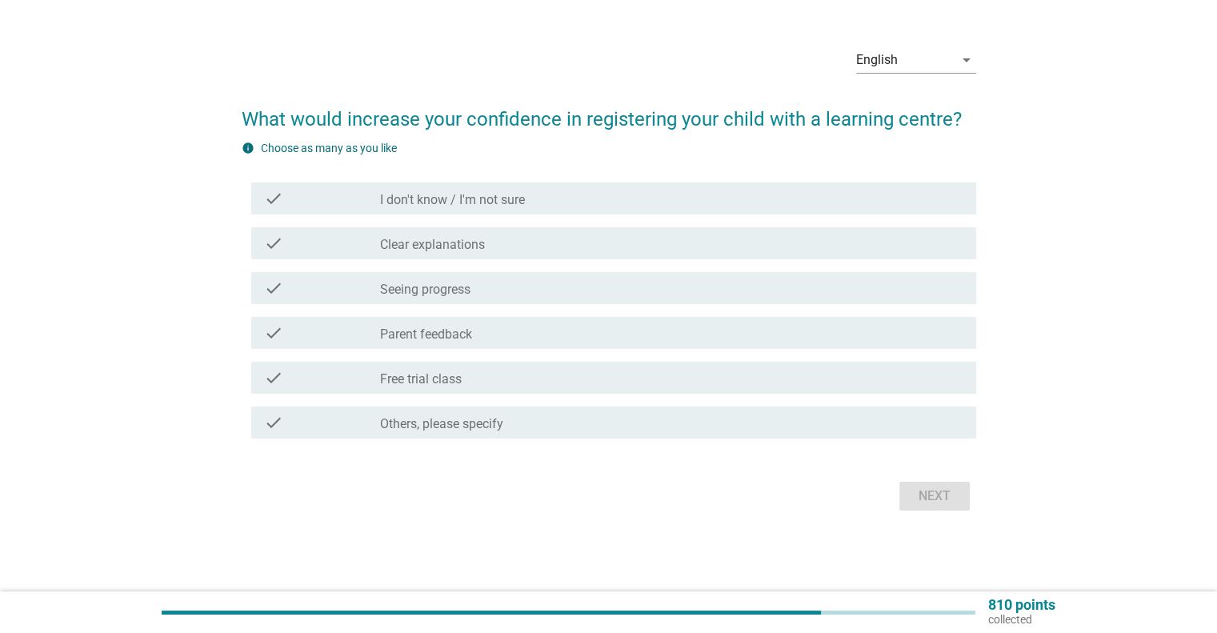
scroll to position [0, 0]
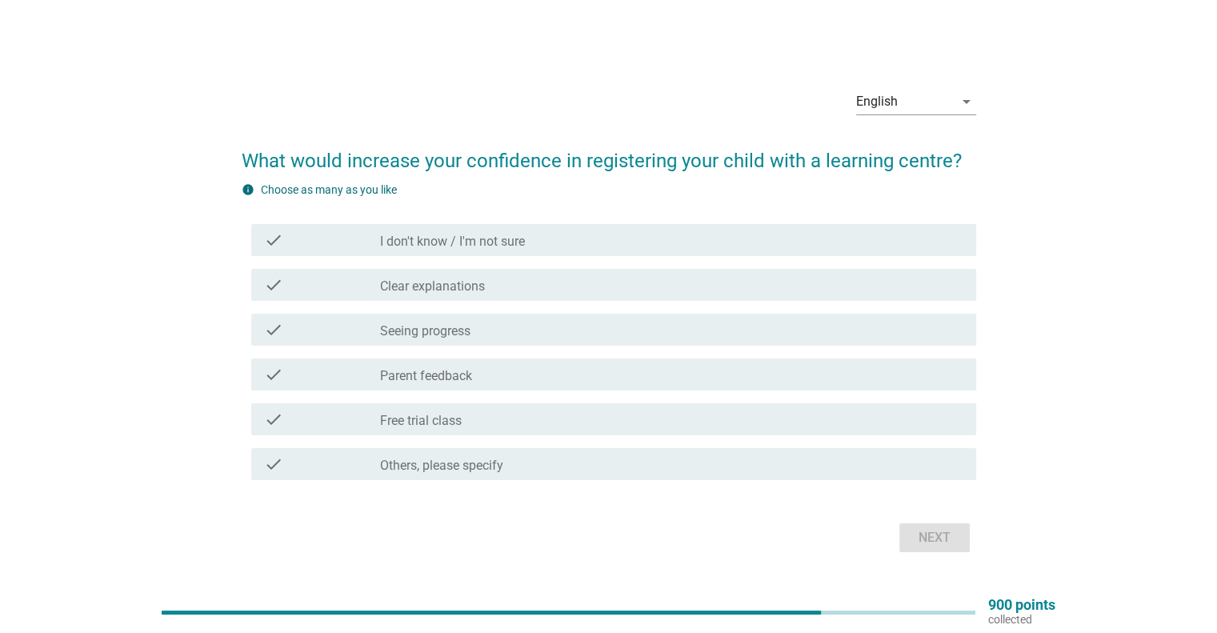
click at [529, 285] on div "check_box_outline_blank Clear explanations" at bounding box center [671, 284] width 582 height 19
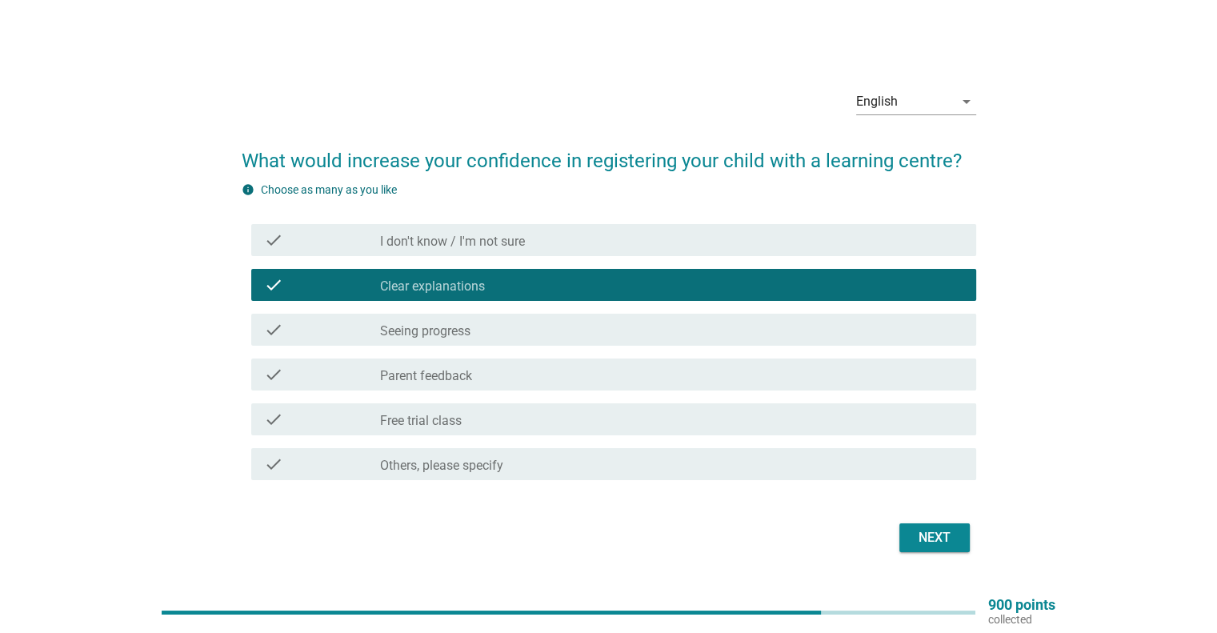
click at [537, 329] on div "check_box_outline_blank Seeing progress" at bounding box center [671, 329] width 582 height 19
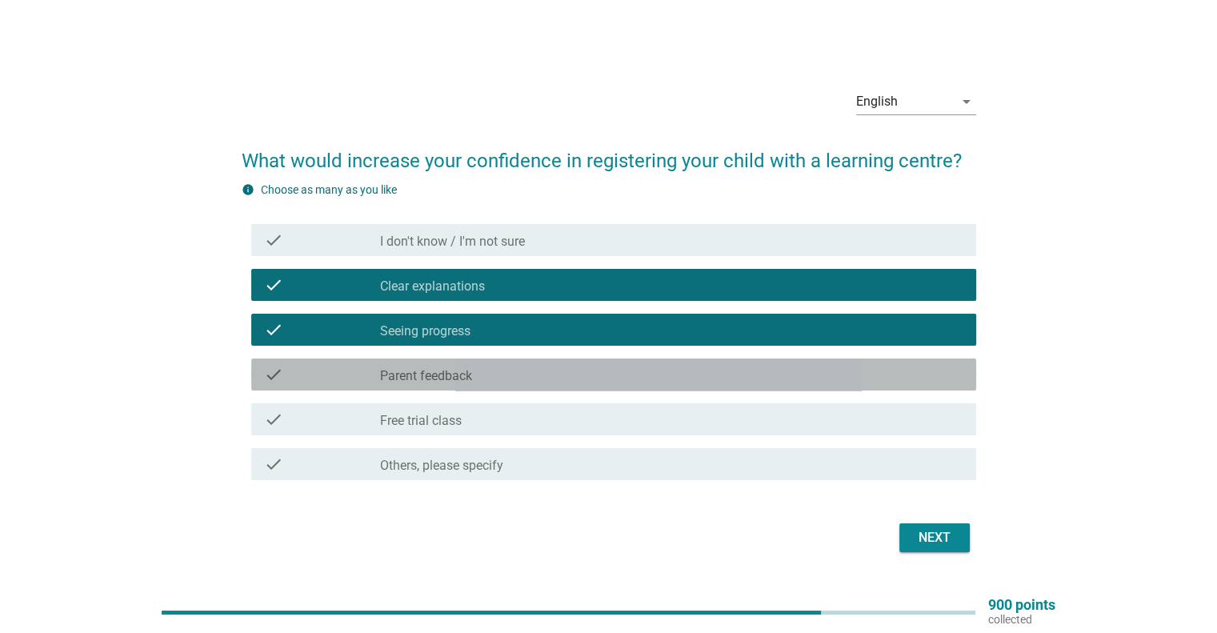
click at [526, 376] on div "check_box_outline_blank Parent feedback" at bounding box center [671, 374] width 582 height 19
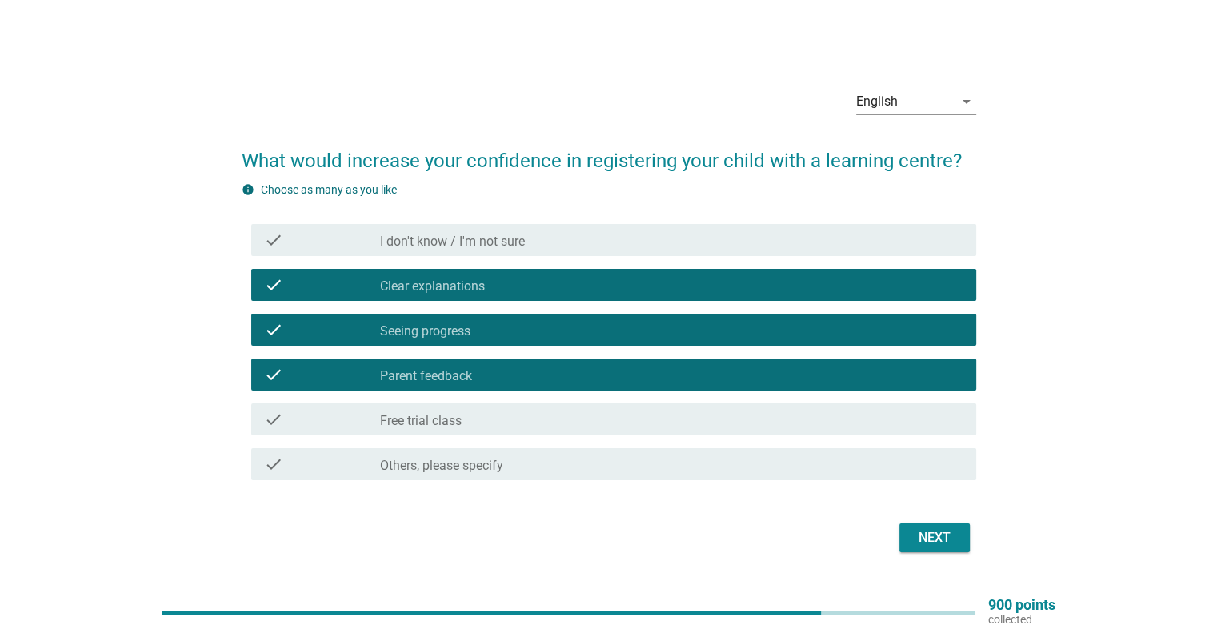
click at [509, 422] on div "check_box_outline_blank Free trial class" at bounding box center [671, 419] width 582 height 19
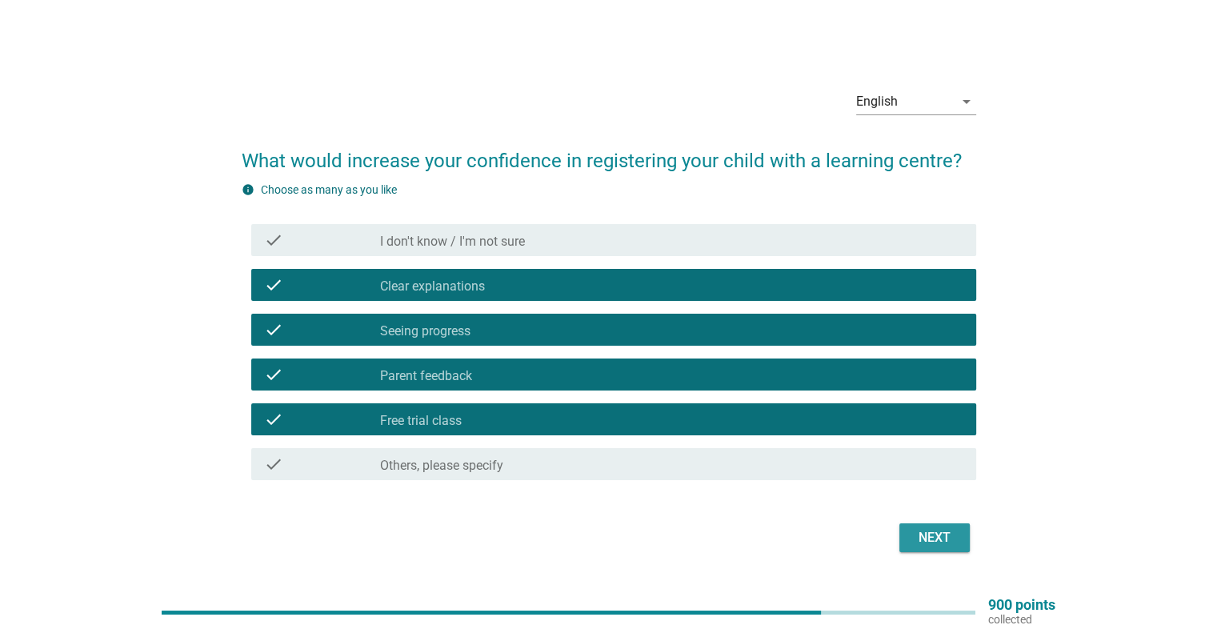
click at [917, 524] on button "Next" at bounding box center [934, 537] width 70 height 29
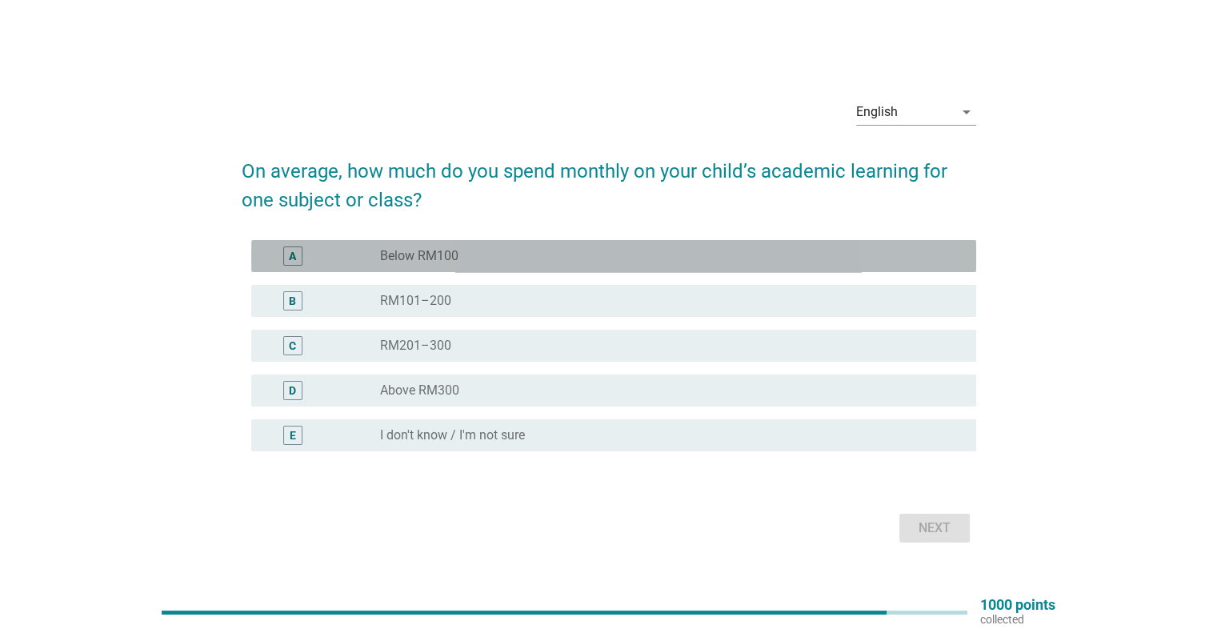
click at [503, 253] on div "radio_button_unchecked Below RM100" at bounding box center [664, 256] width 569 height 16
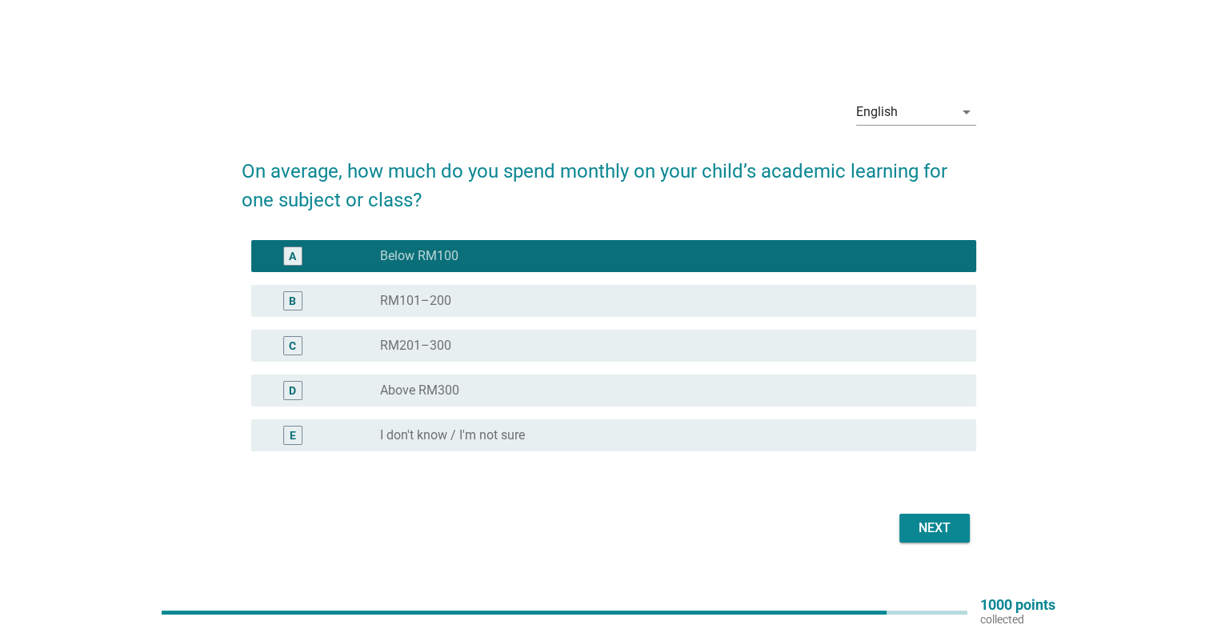
click at [935, 526] on div "Next" at bounding box center [934, 527] width 45 height 19
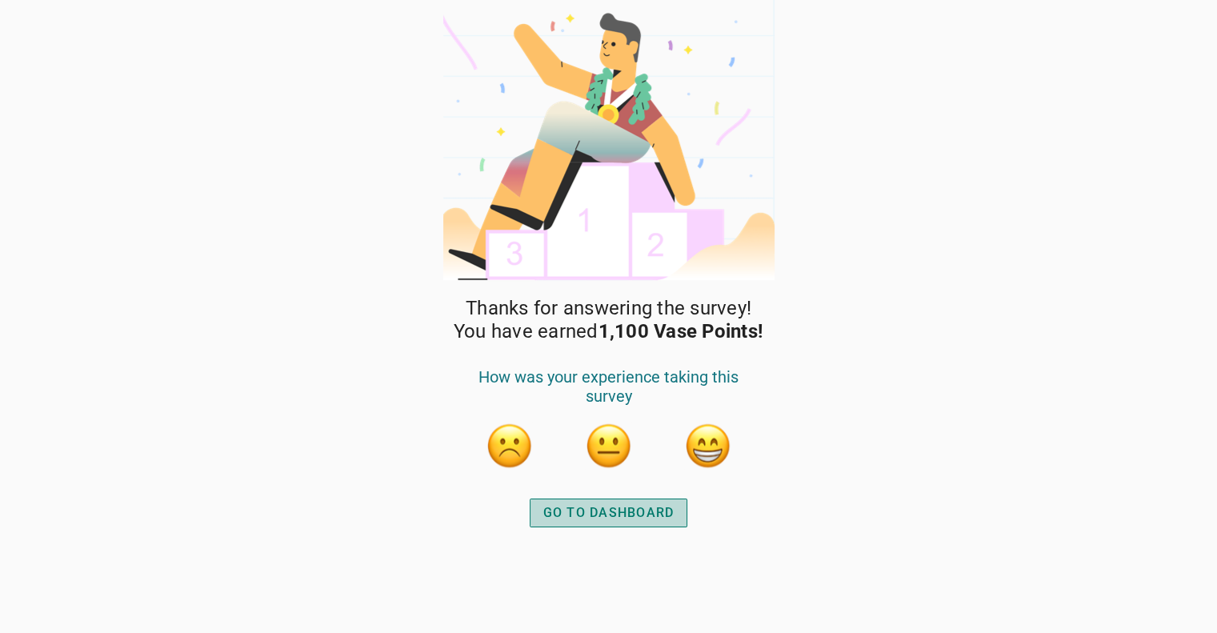
click at [569, 509] on div "GO TO DASHBOARD" at bounding box center [608, 512] width 131 height 19
